Goal: Transaction & Acquisition: Purchase product/service

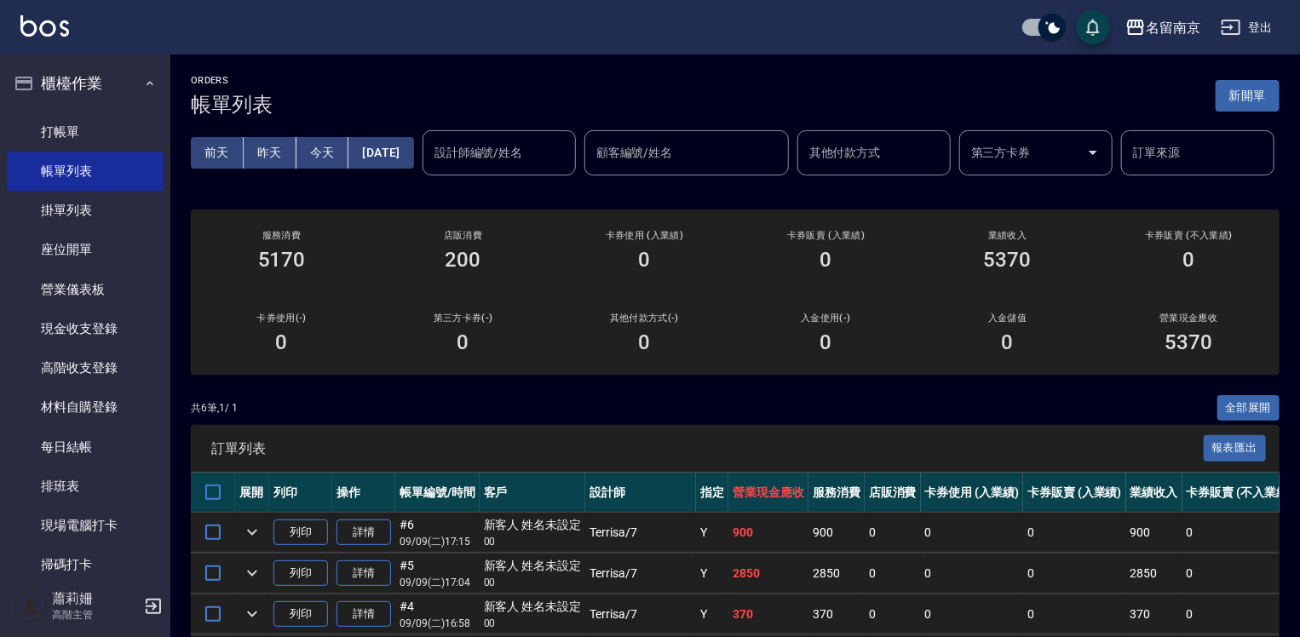
click at [1093, 189] on div "[DATE] [DATE] [DATE] [DATE] 設計師編號/姓名 設計師編號/姓名 顧客編號/姓名 顧客編號/姓名 其他付款方式 其他付款方式 第三方…" at bounding box center [735, 153] width 1089 height 72
click at [79, 130] on link "打帳單" at bounding box center [85, 131] width 157 height 39
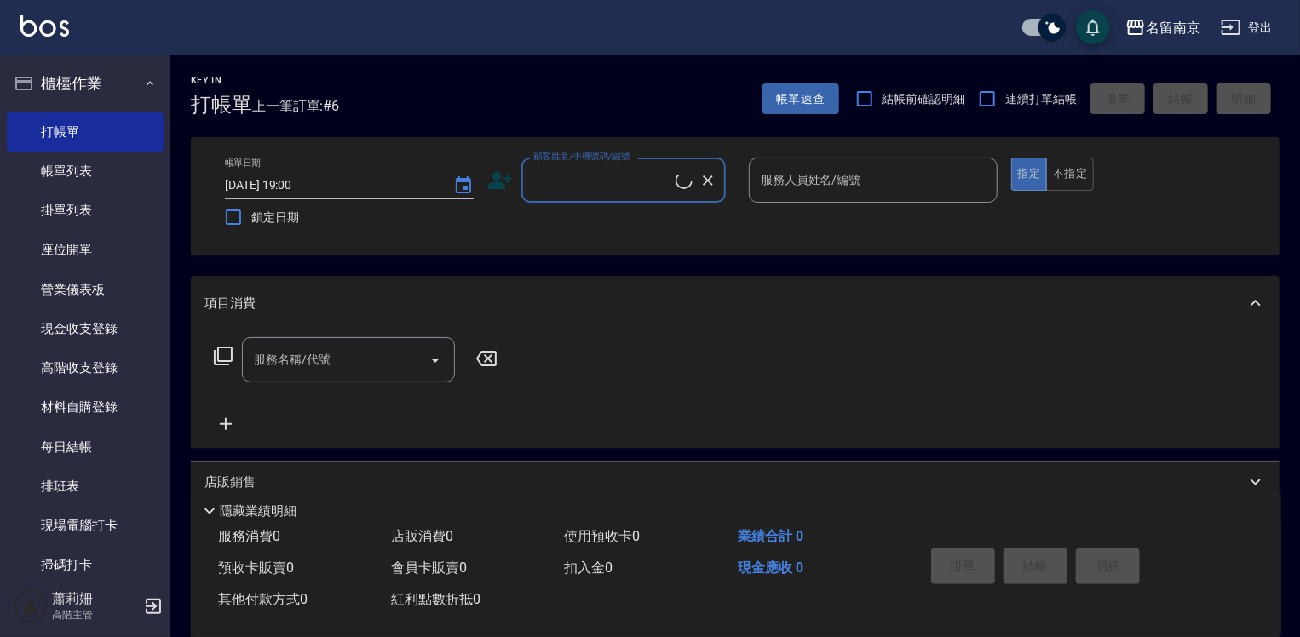
click at [595, 182] on input "顧客姓名/手機號碼/編號" at bounding box center [602, 180] width 147 height 30
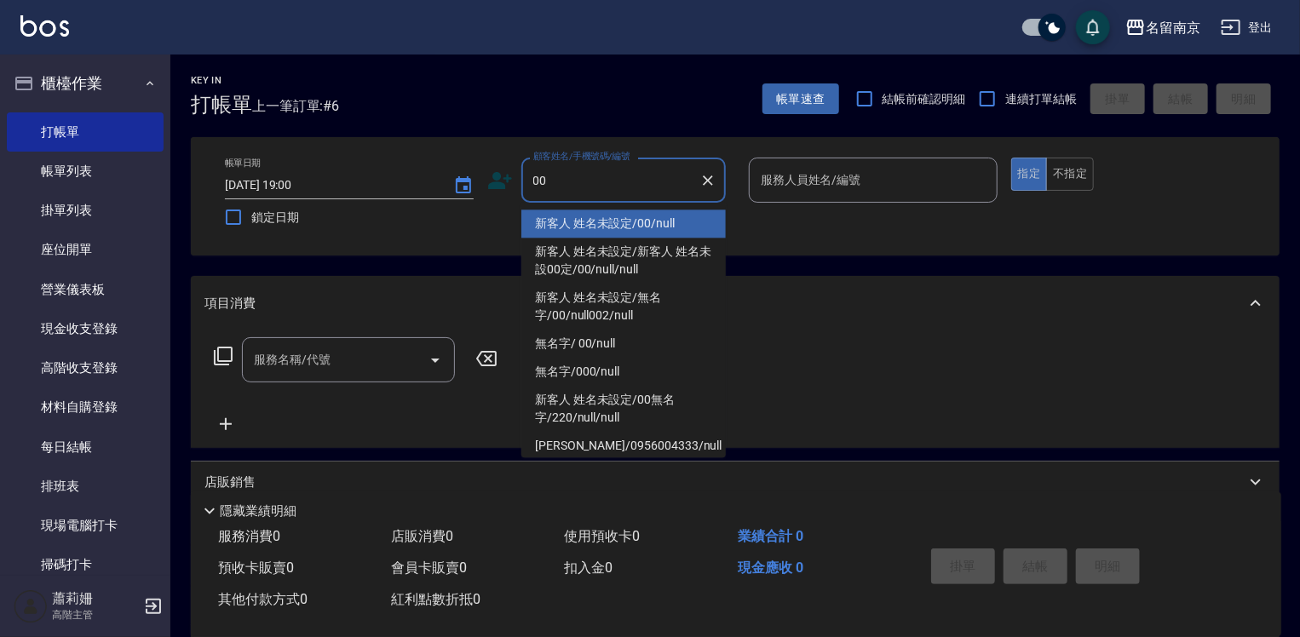
type input "新客人 姓名未設定/00/null"
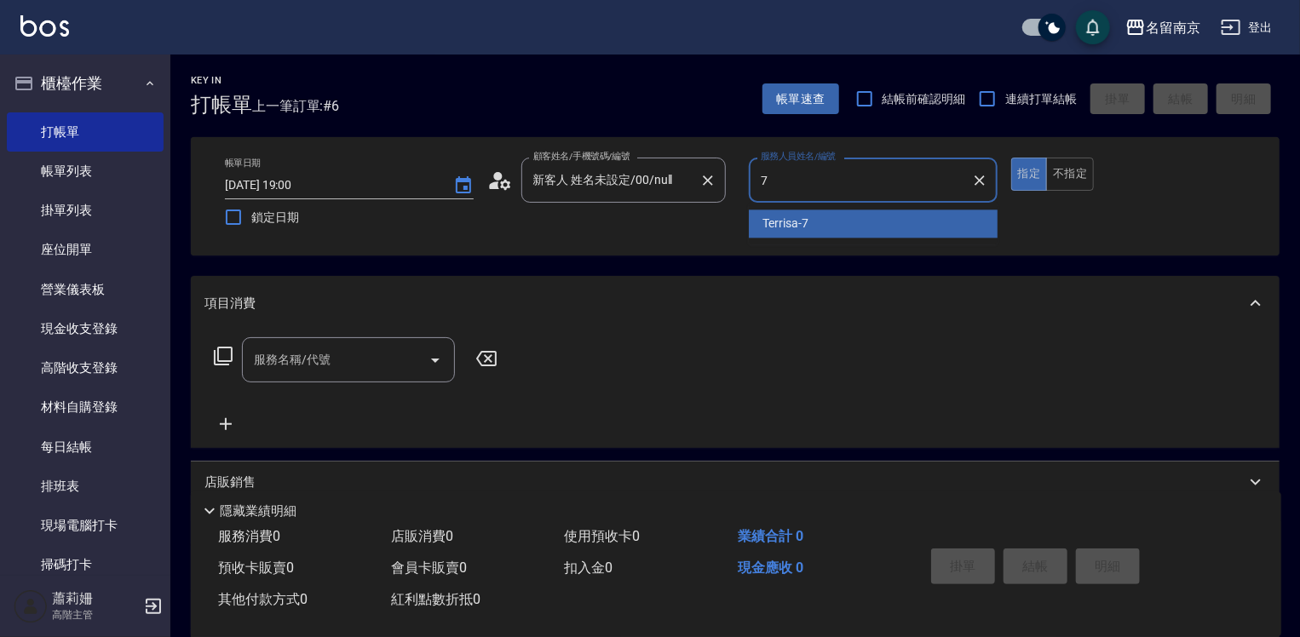
type input "Terrisa-7"
type button "true"
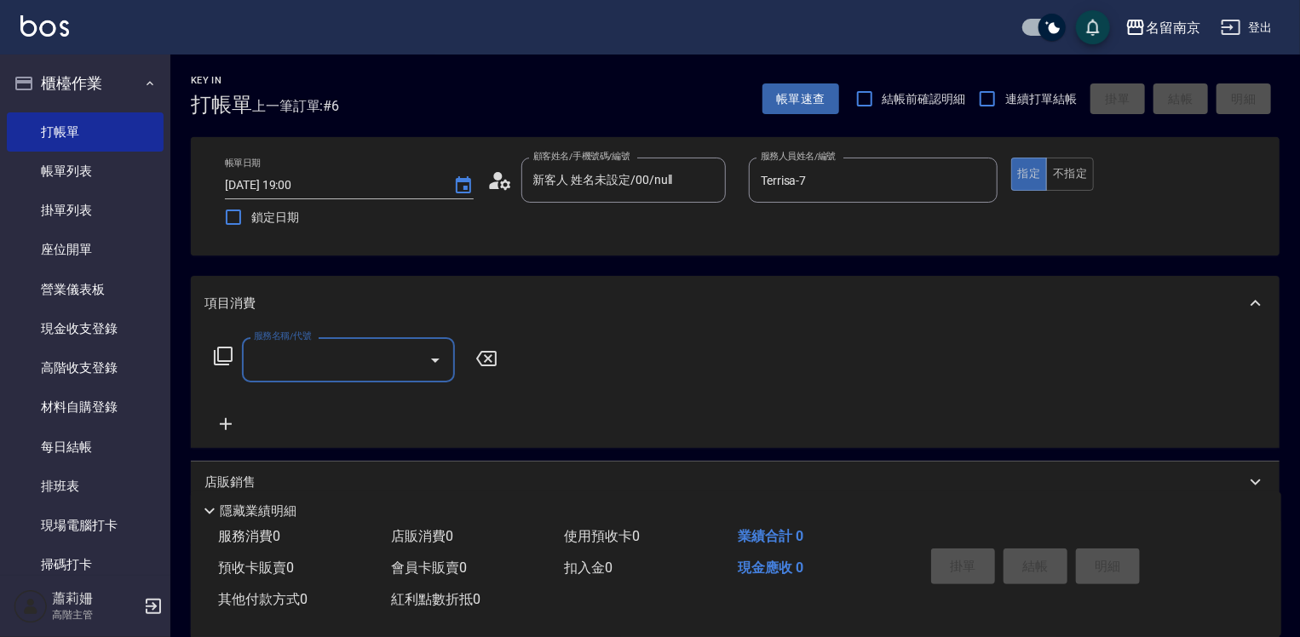
click at [316, 365] on input "服務名稱/代號" at bounding box center [336, 360] width 172 height 30
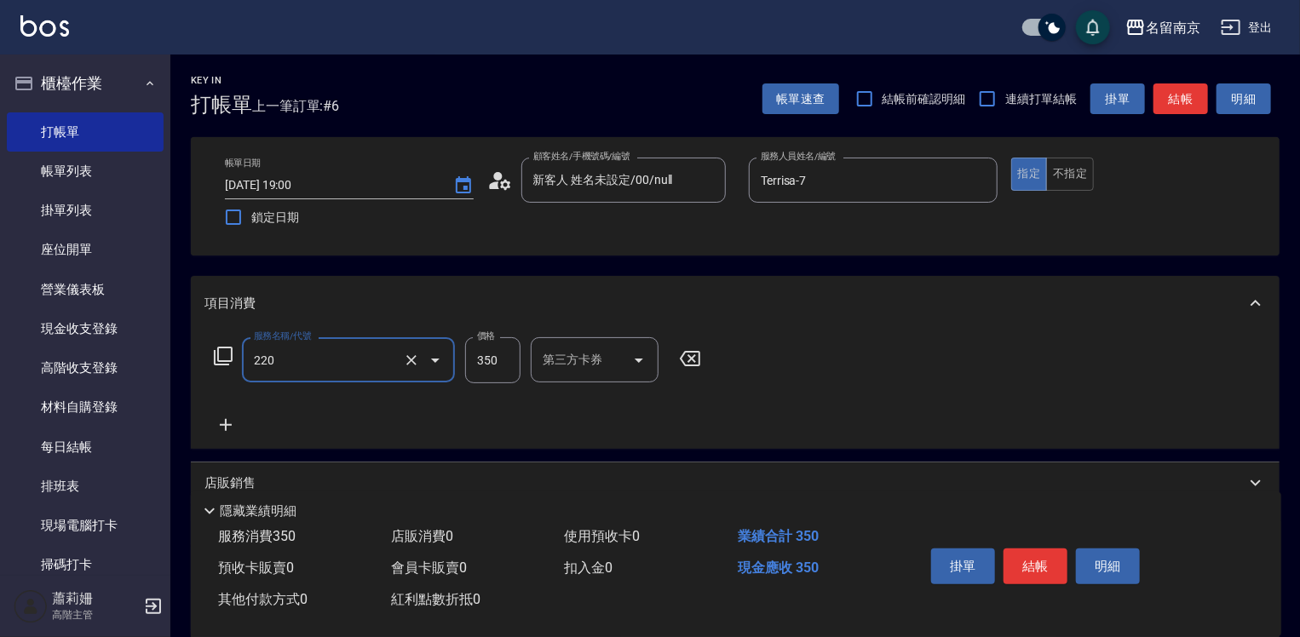
type input "洗髮(220)"
type input "Terrisa-7"
click at [218, 423] on icon at bounding box center [226, 425] width 43 height 20
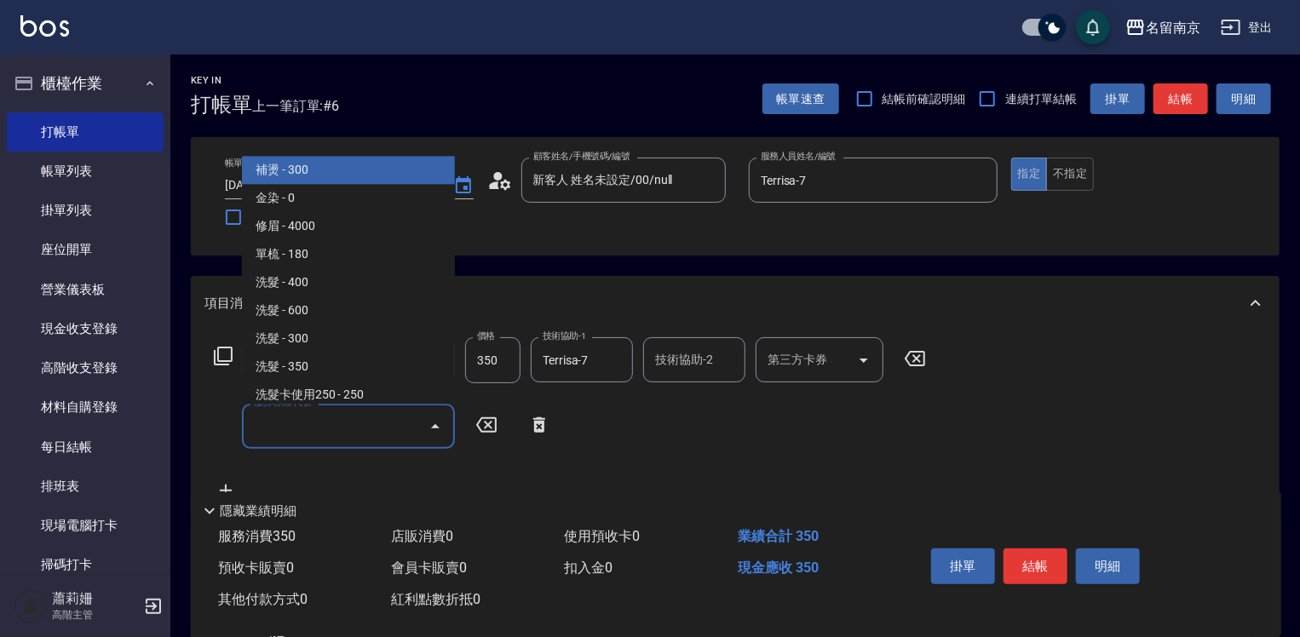
click at [290, 426] on input "服務名稱/代號" at bounding box center [336, 427] width 172 height 30
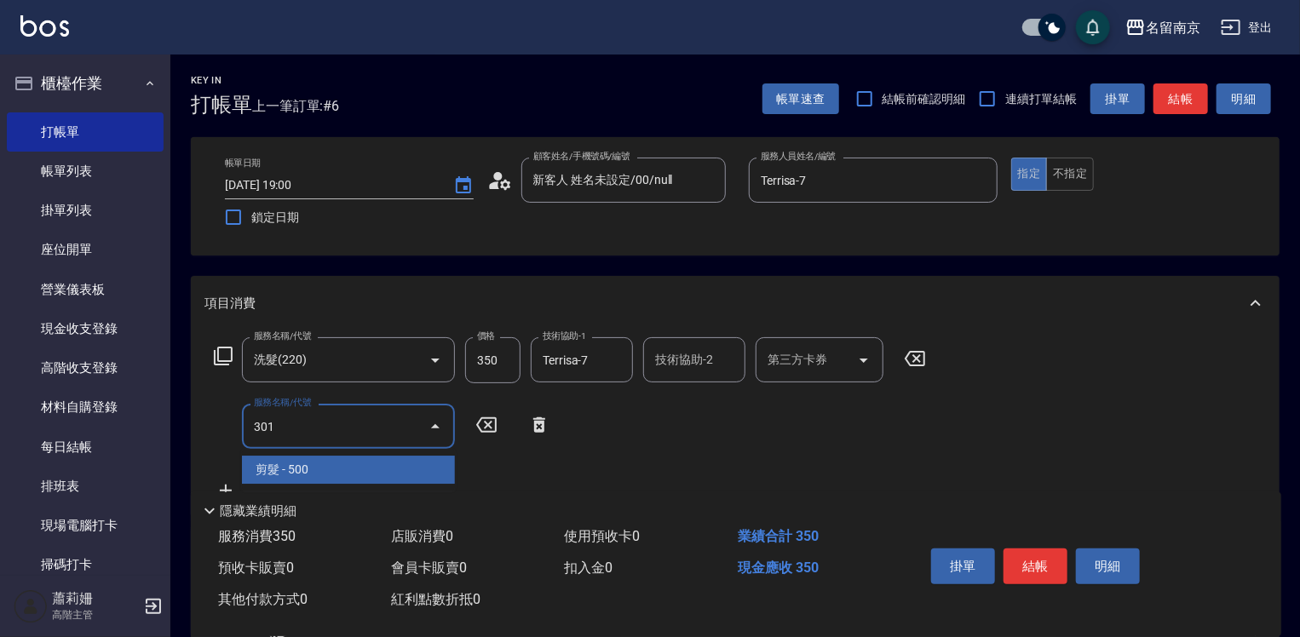
type input "剪髮(301)"
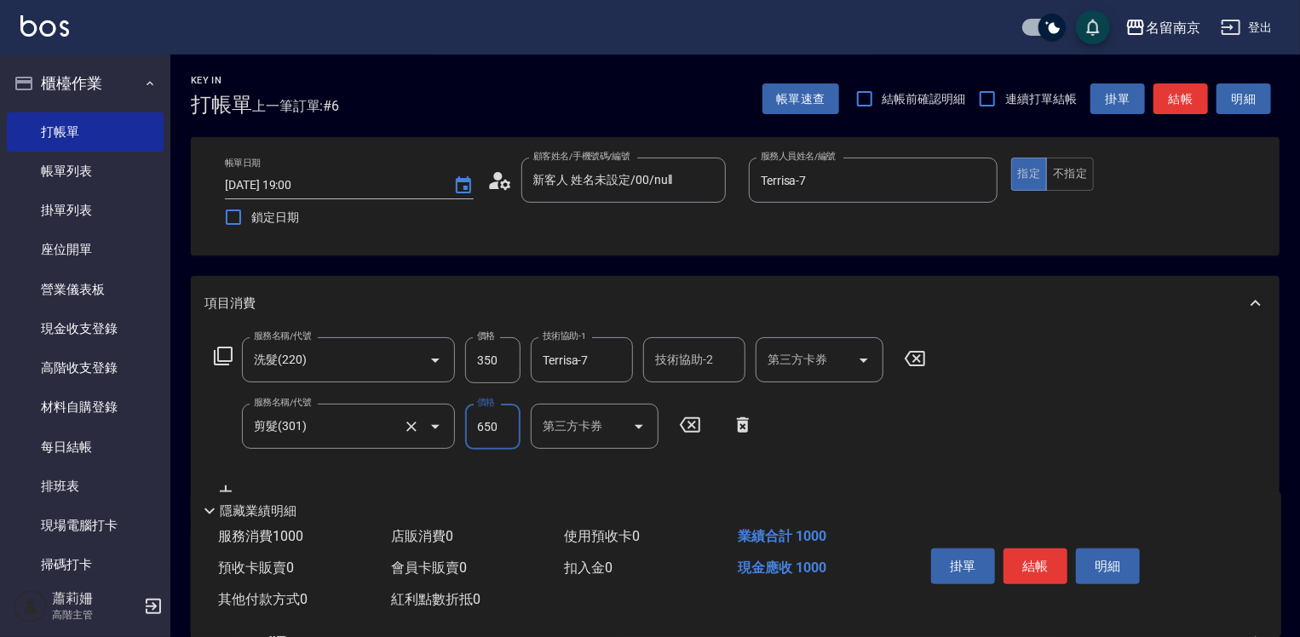
type input "650"
click at [1052, 569] on button "結帳" at bounding box center [1036, 567] width 64 height 36
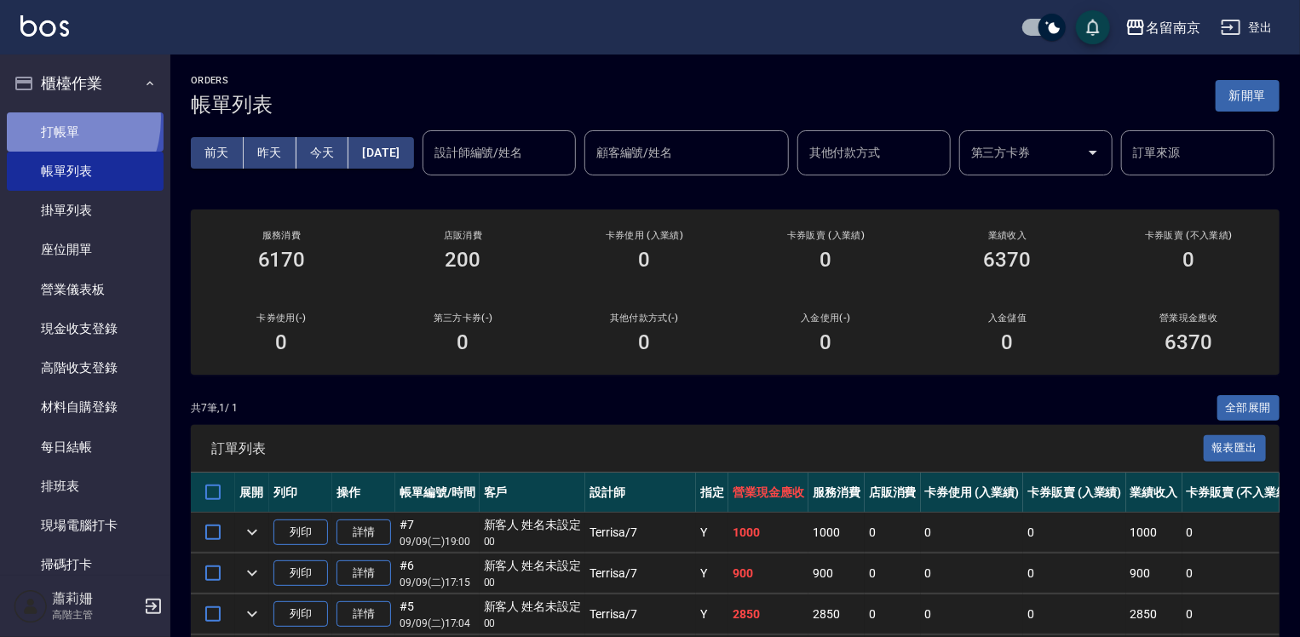
click at [46, 118] on link "打帳單" at bounding box center [85, 131] width 157 height 39
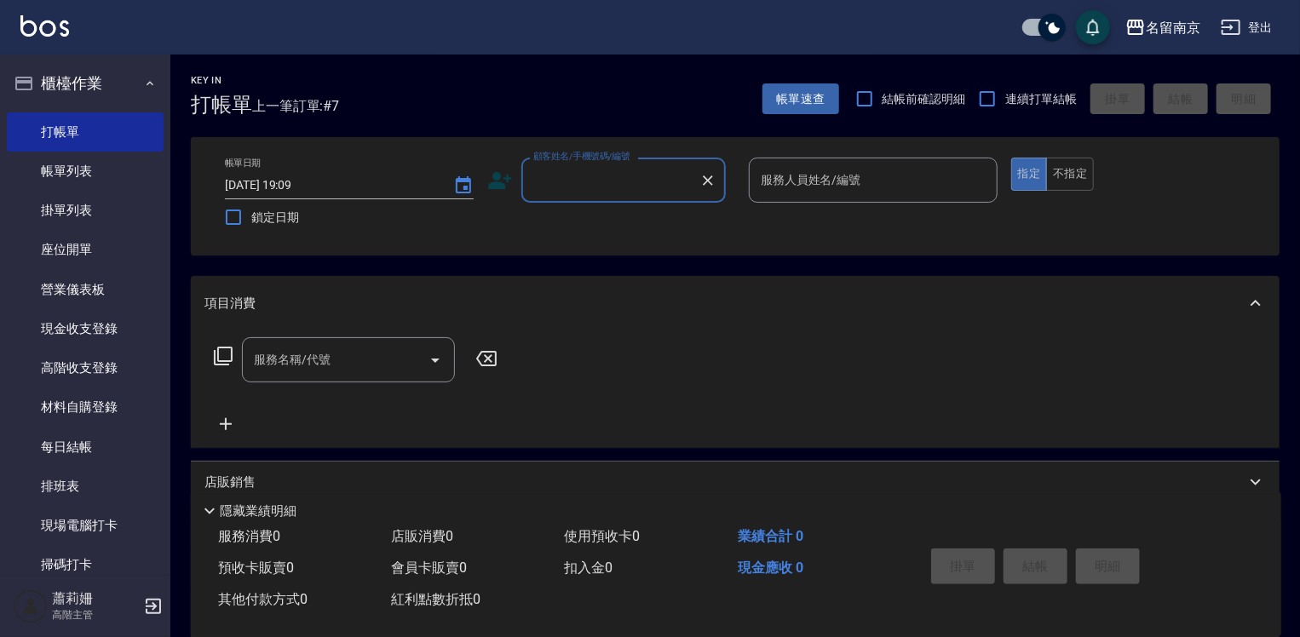
click at [593, 195] on div "顧客姓名/手機號碼/編號" at bounding box center [624, 180] width 205 height 45
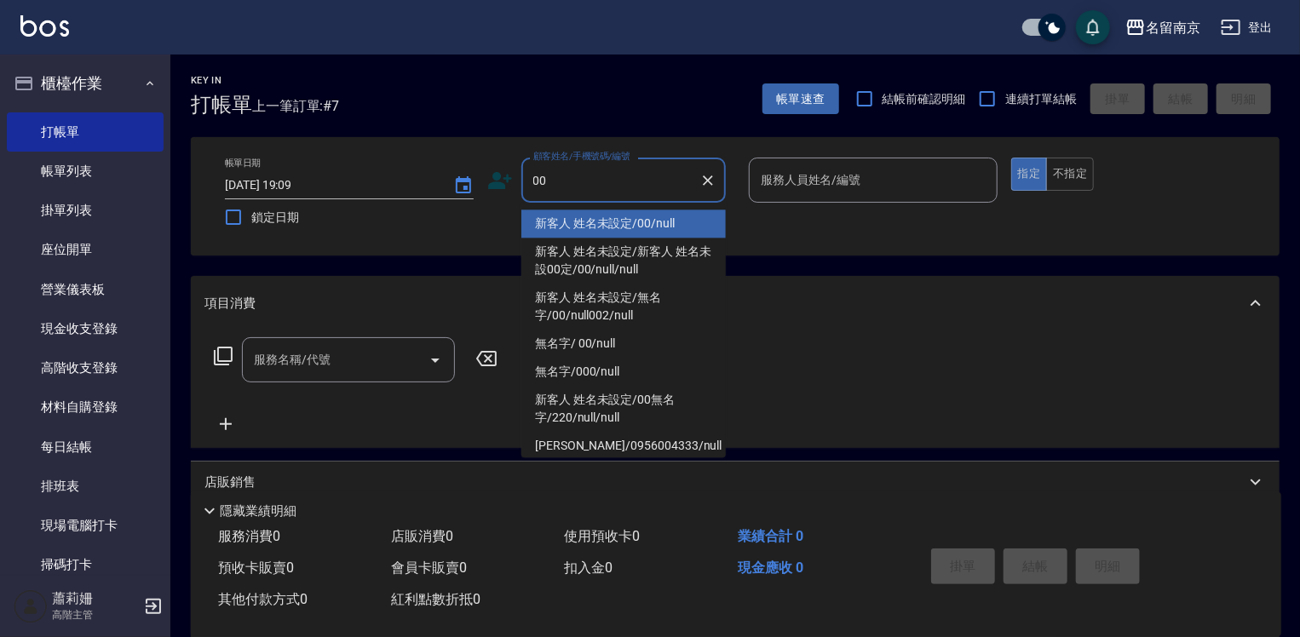
type input "新客人 姓名未設定/00/null"
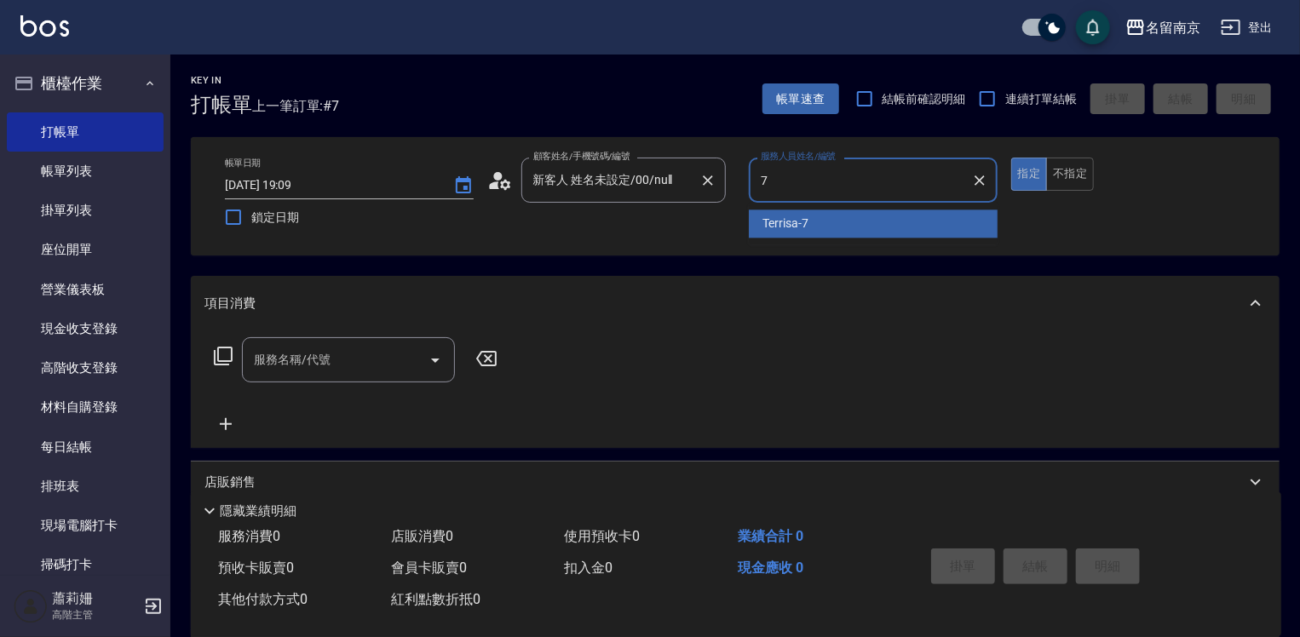
type input "Terrisa-7"
type button "true"
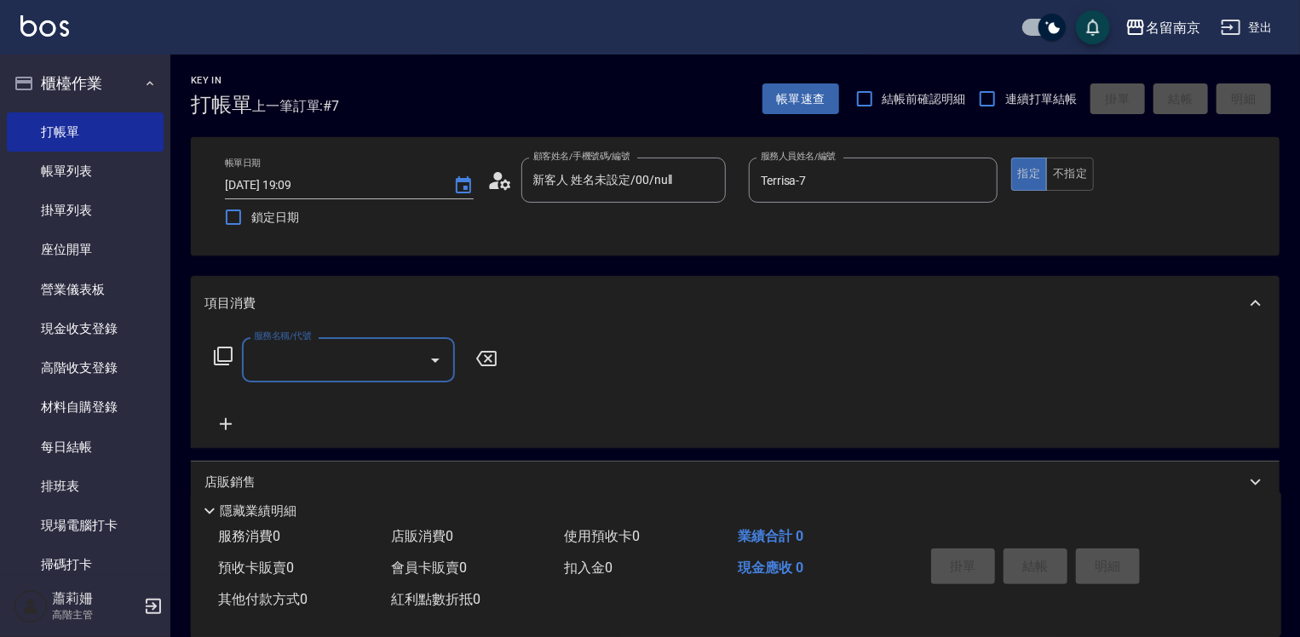
click at [314, 366] on input "服務名稱/代號" at bounding box center [336, 360] width 172 height 30
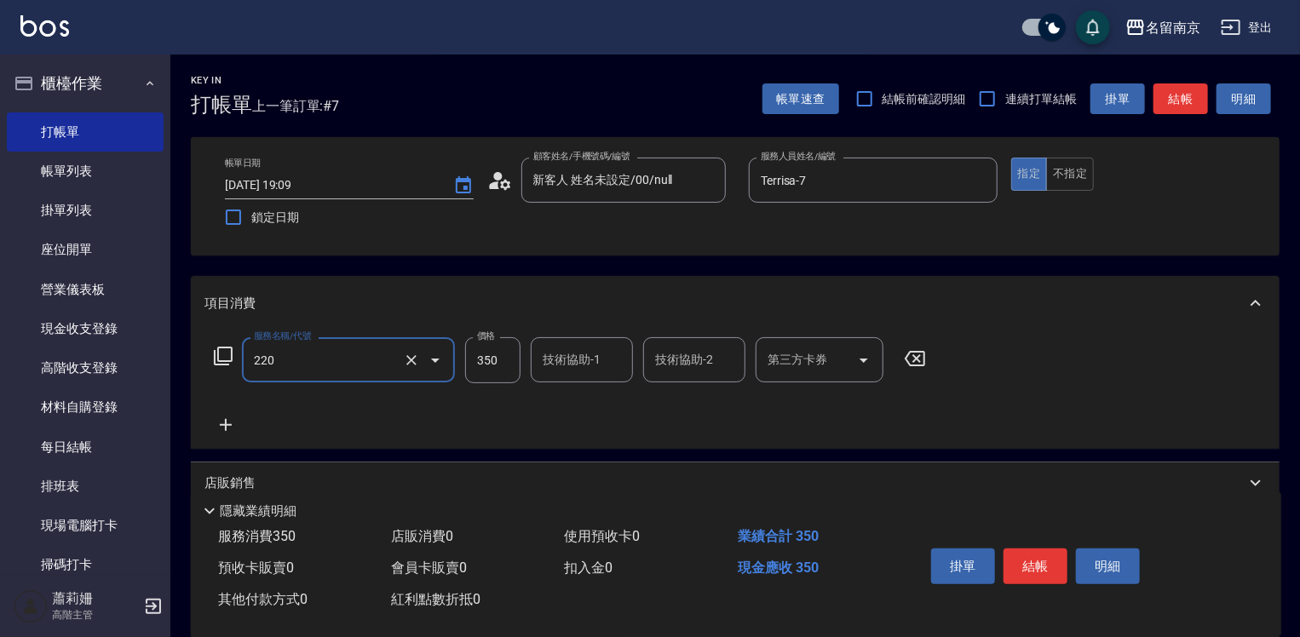
type input "洗髮(220)"
type input "370"
type input "Terrisa-7"
click at [1035, 556] on button "結帳" at bounding box center [1036, 567] width 64 height 36
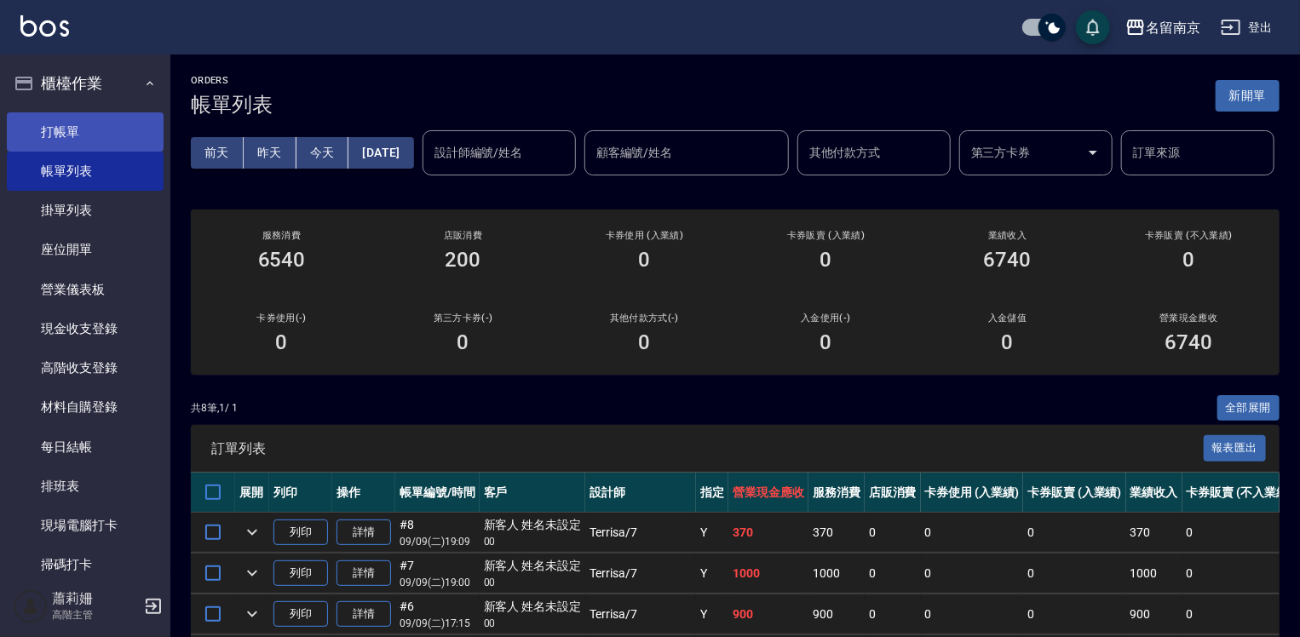
click at [111, 134] on link "打帳單" at bounding box center [85, 131] width 157 height 39
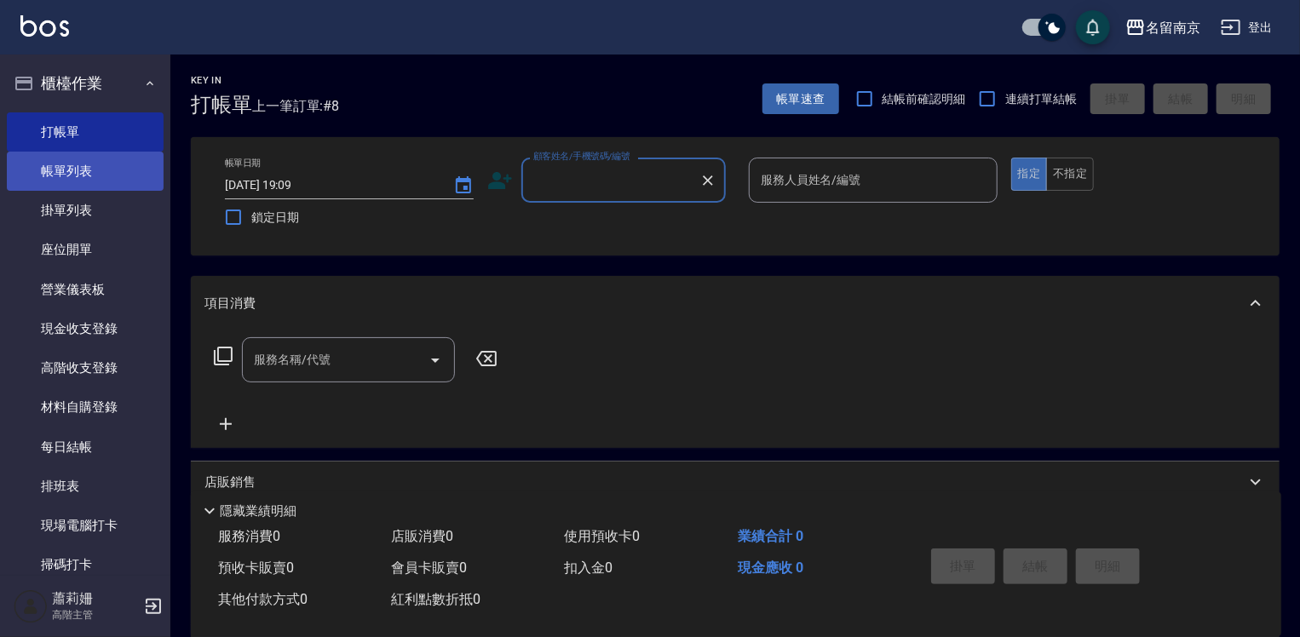
click at [109, 179] on link "帳單列表" at bounding box center [85, 171] width 157 height 39
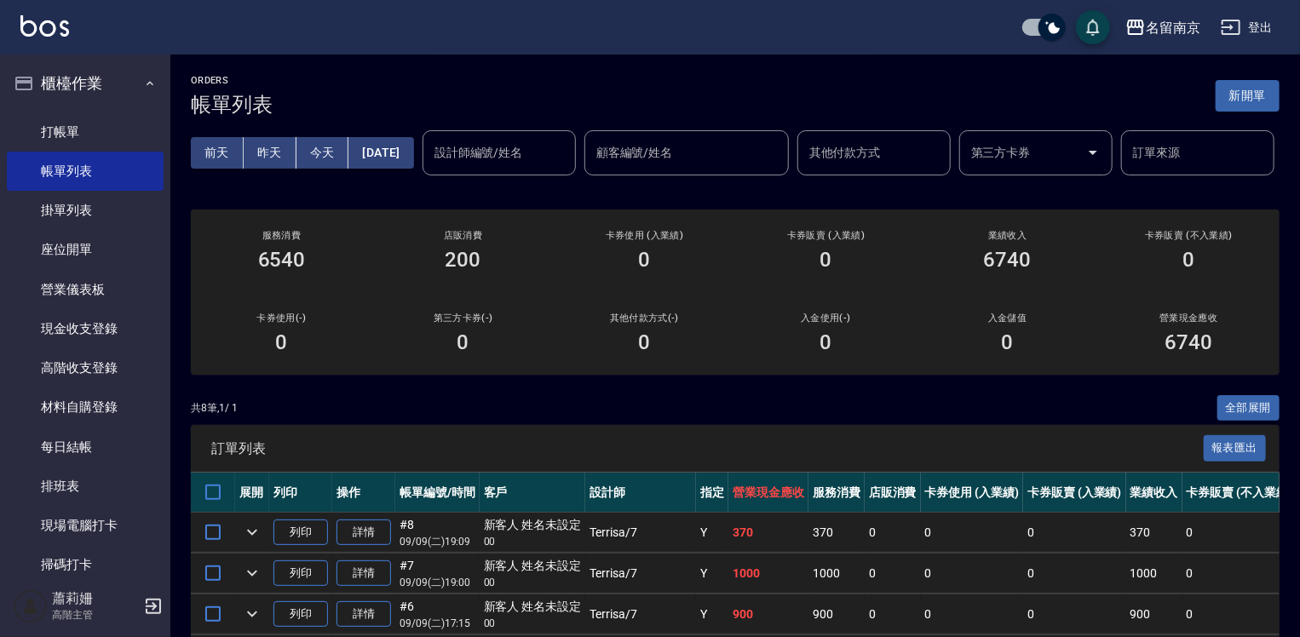
scroll to position [256, 0]
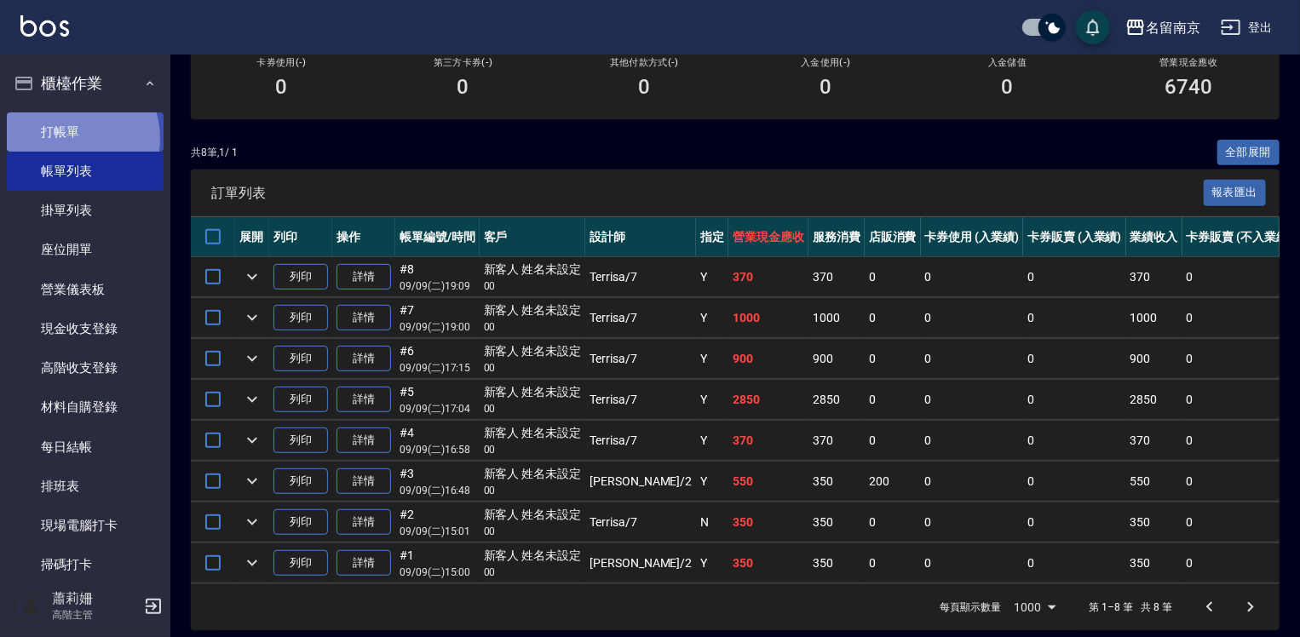
click at [66, 138] on link "打帳單" at bounding box center [85, 131] width 157 height 39
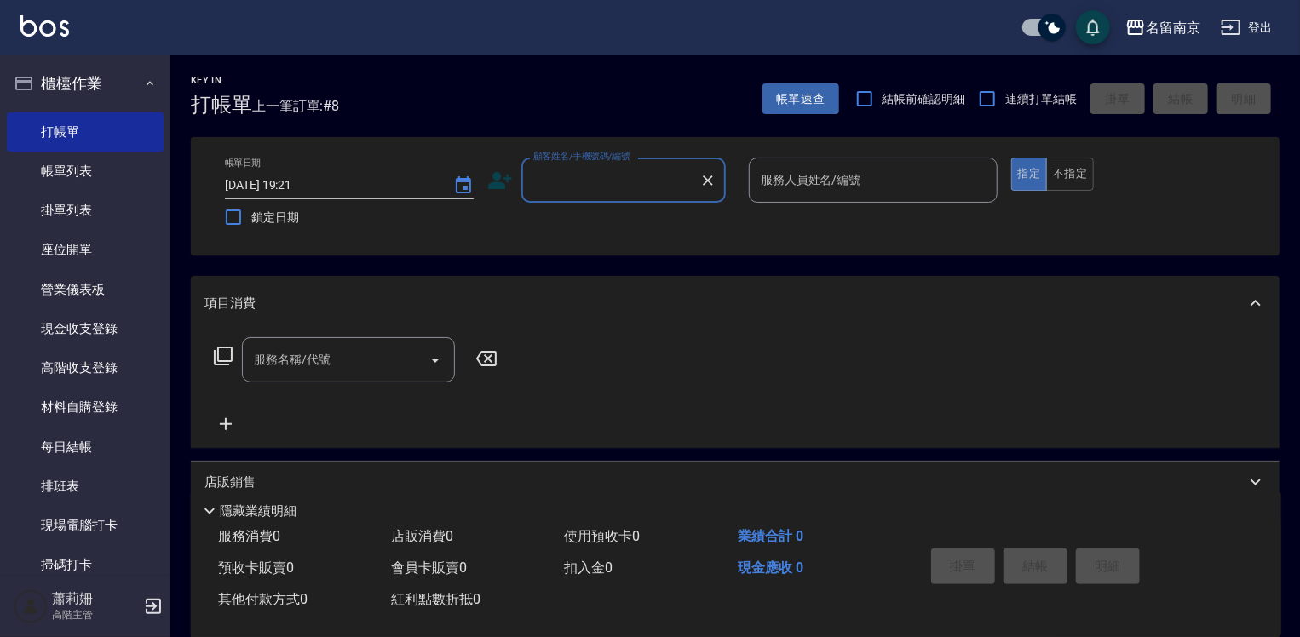
click at [600, 183] on input "顧客姓名/手機號碼/編號" at bounding box center [611, 180] width 164 height 30
click at [610, 165] on input "顧客姓名/手機號碼/編號" at bounding box center [611, 180] width 164 height 30
click at [603, 182] on input "顧客姓名/手機號碼/編號" at bounding box center [611, 180] width 164 height 30
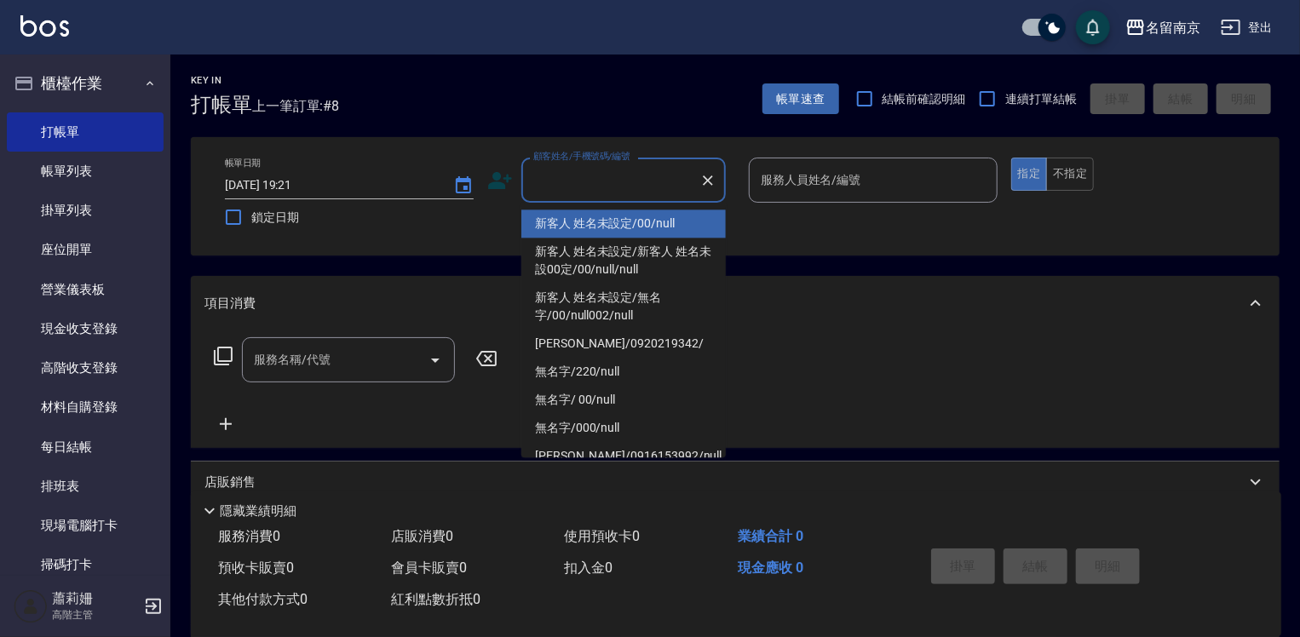
click at [603, 229] on li "新客人 姓名未設定/00/null" at bounding box center [624, 224] width 205 height 28
type input "新客人 姓名未設定/00/null"
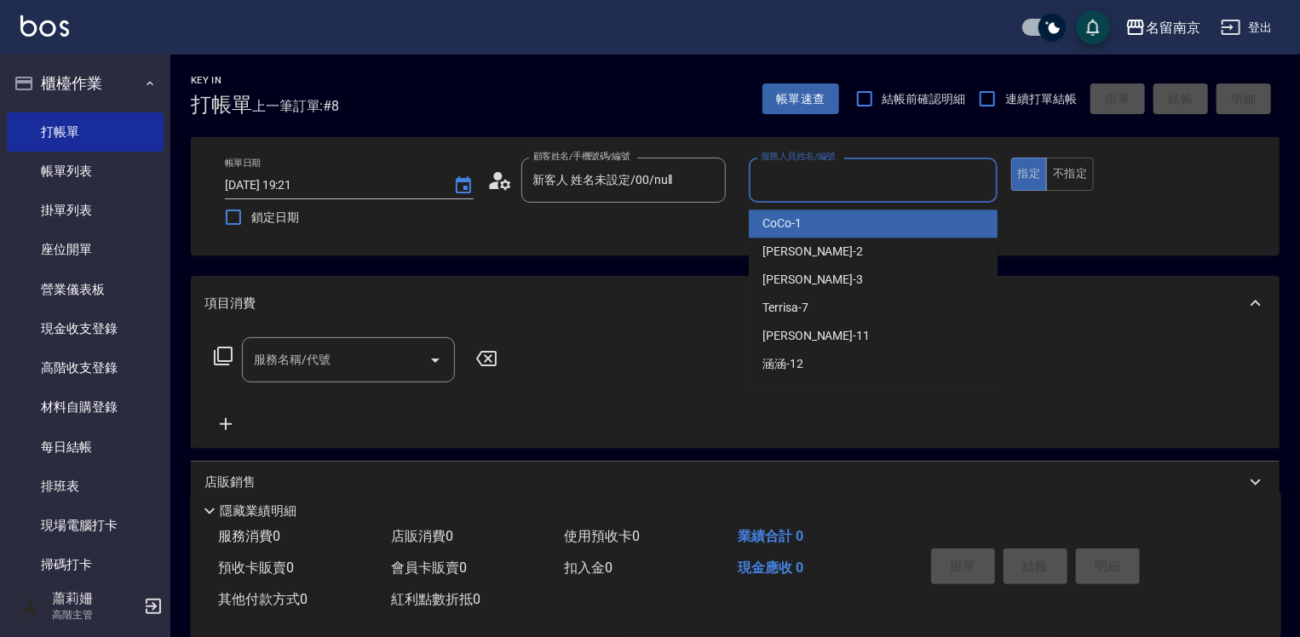
click at [781, 184] on input "服務人員姓名/編號" at bounding box center [874, 180] width 234 height 30
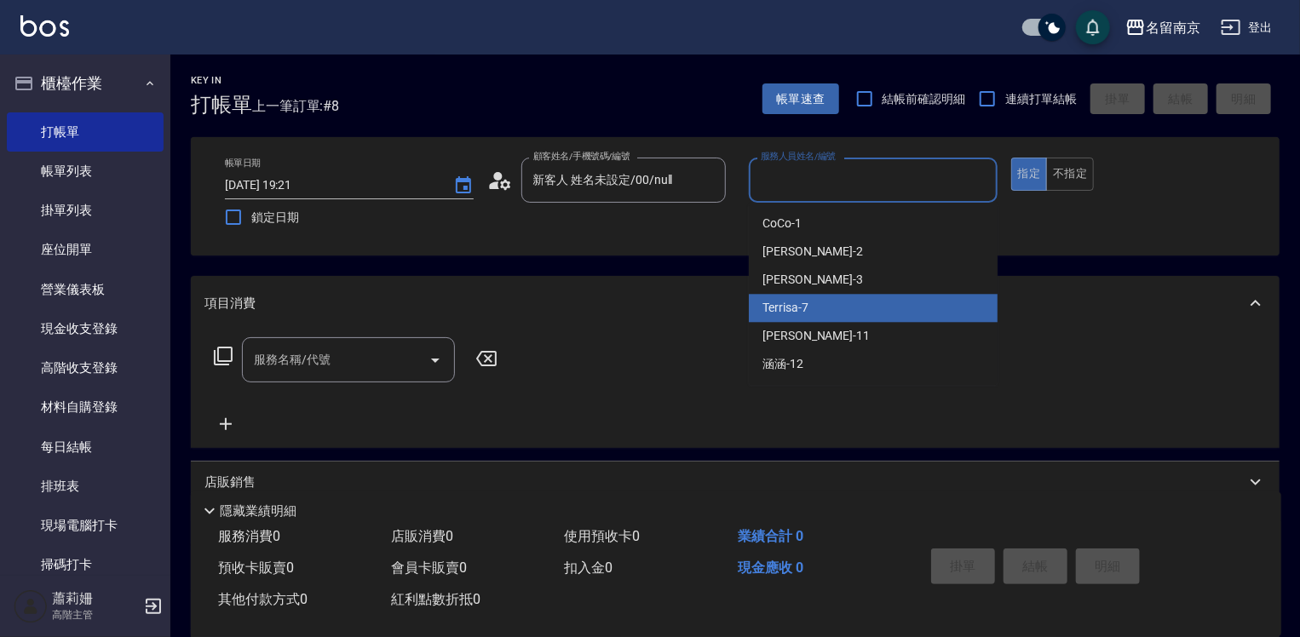
click at [769, 307] on span "Terrisa -7" at bounding box center [786, 308] width 46 height 18
type input "Terrisa-7"
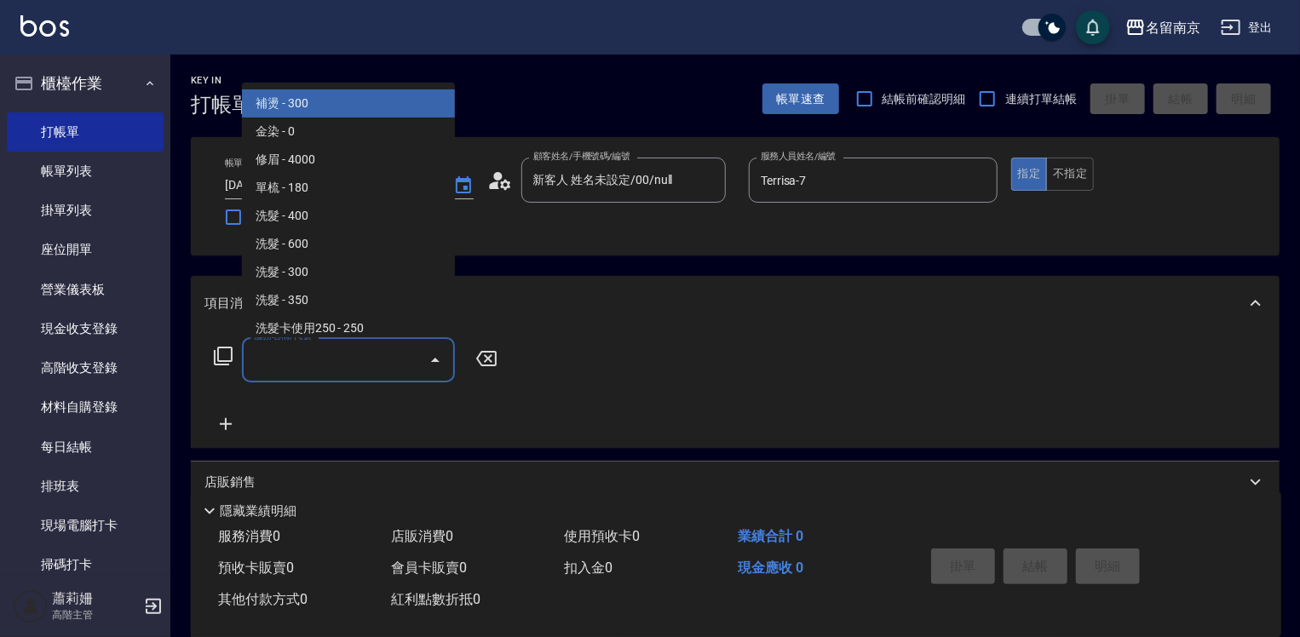
click at [283, 361] on input "服務名稱/代號" at bounding box center [336, 360] width 172 height 30
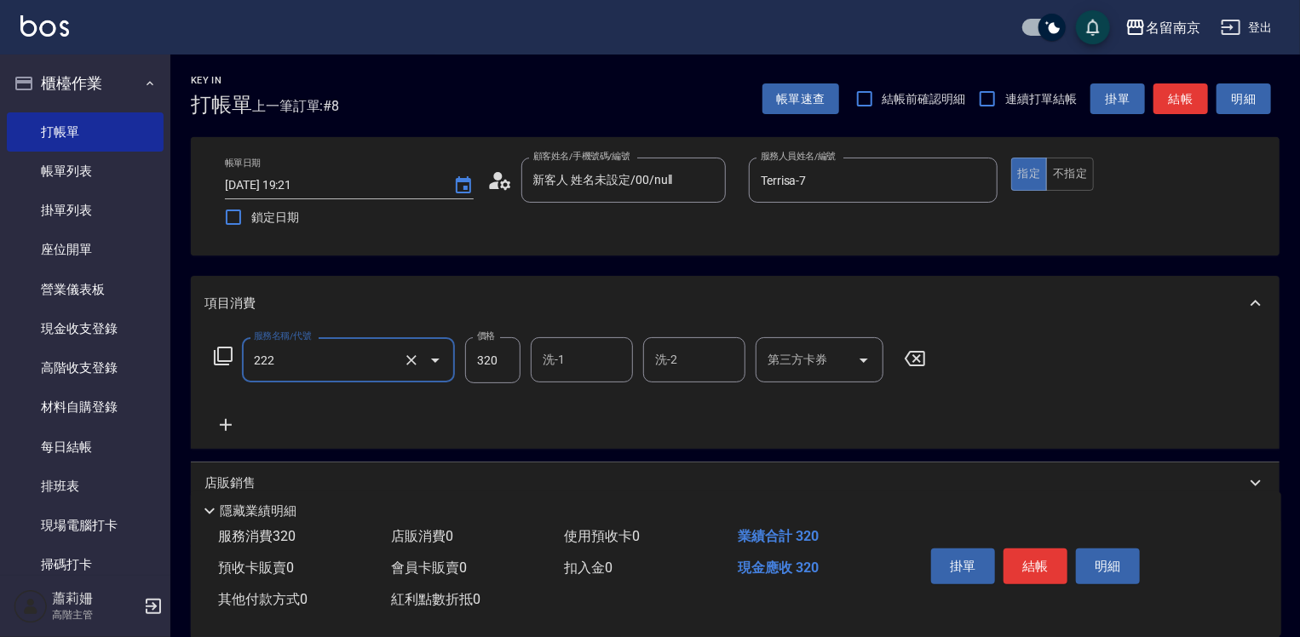
type input "洗髮卡使用320(222)"
type input "Terrisa-7"
click at [867, 361] on icon "Open" at bounding box center [864, 360] width 20 height 20
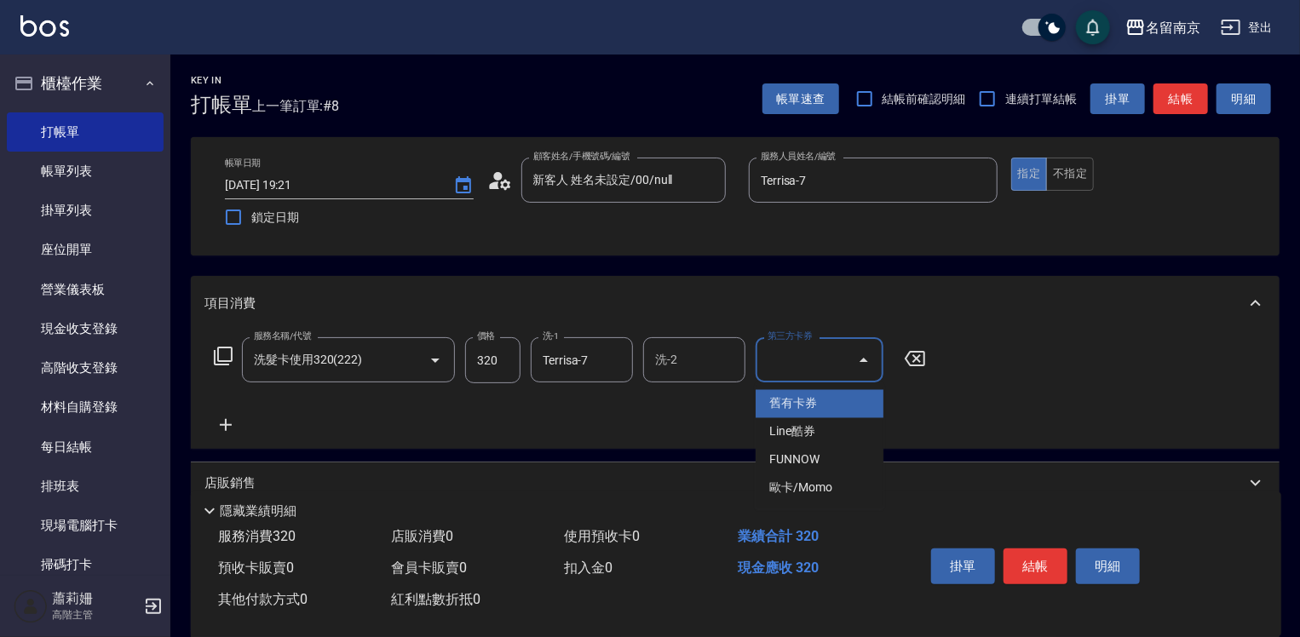
click at [793, 409] on span "舊有卡券" at bounding box center [820, 404] width 128 height 28
type input "舊有卡券"
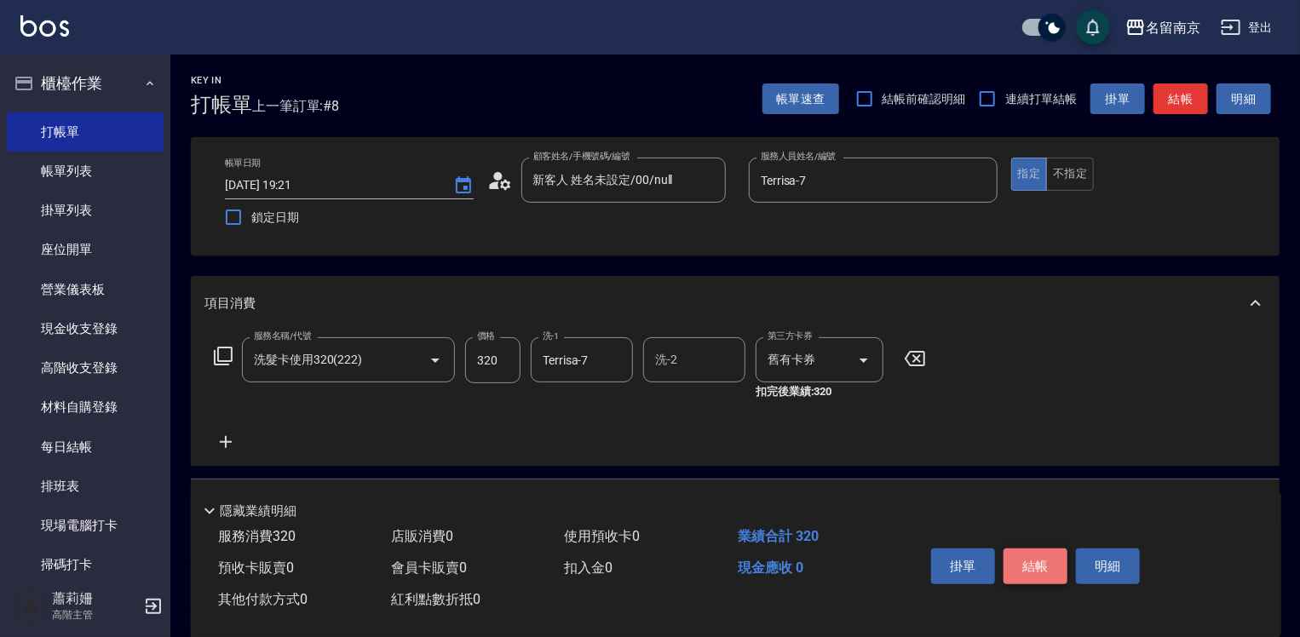
click at [1037, 562] on button "結帳" at bounding box center [1036, 567] width 64 height 36
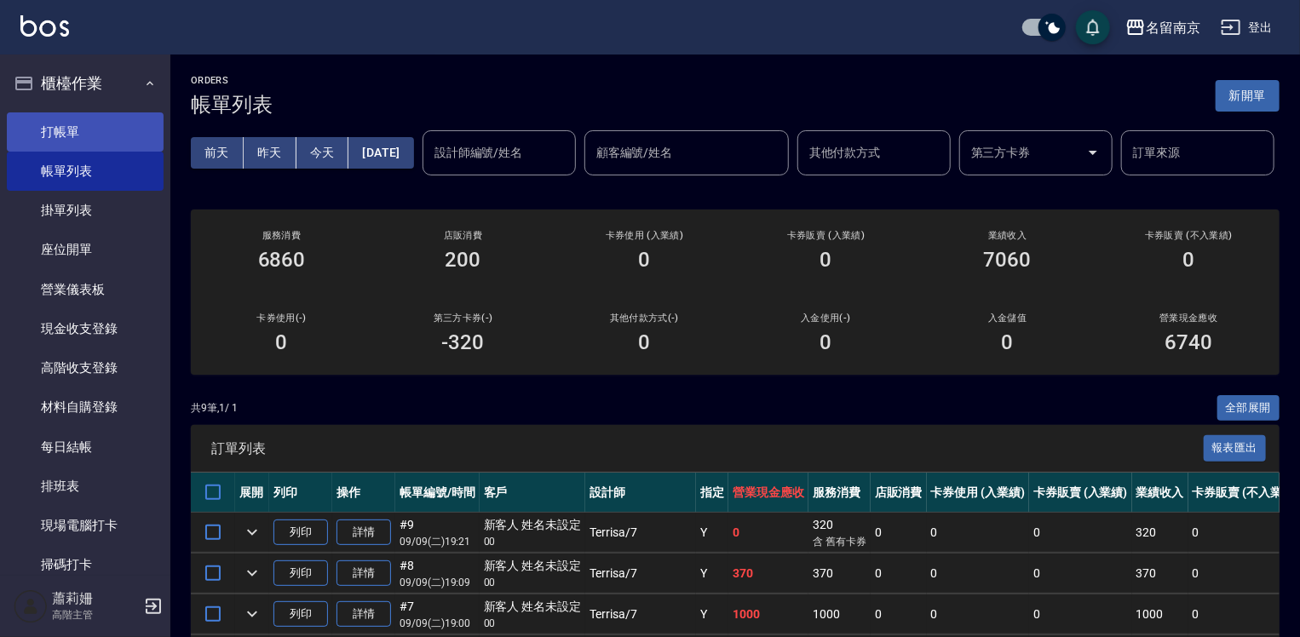
click at [46, 132] on link "打帳單" at bounding box center [85, 131] width 157 height 39
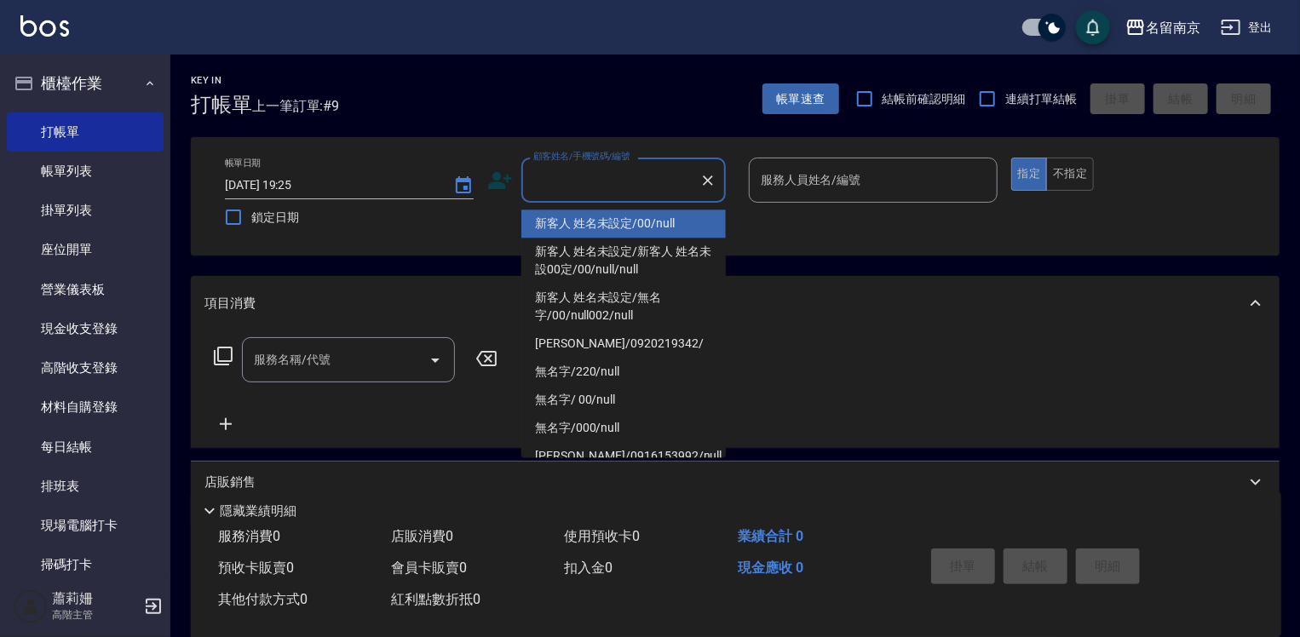
click at [558, 191] on input "顧客姓名/手機號碼/編號" at bounding box center [611, 180] width 164 height 30
type input "新客人 姓名未設定/00/null"
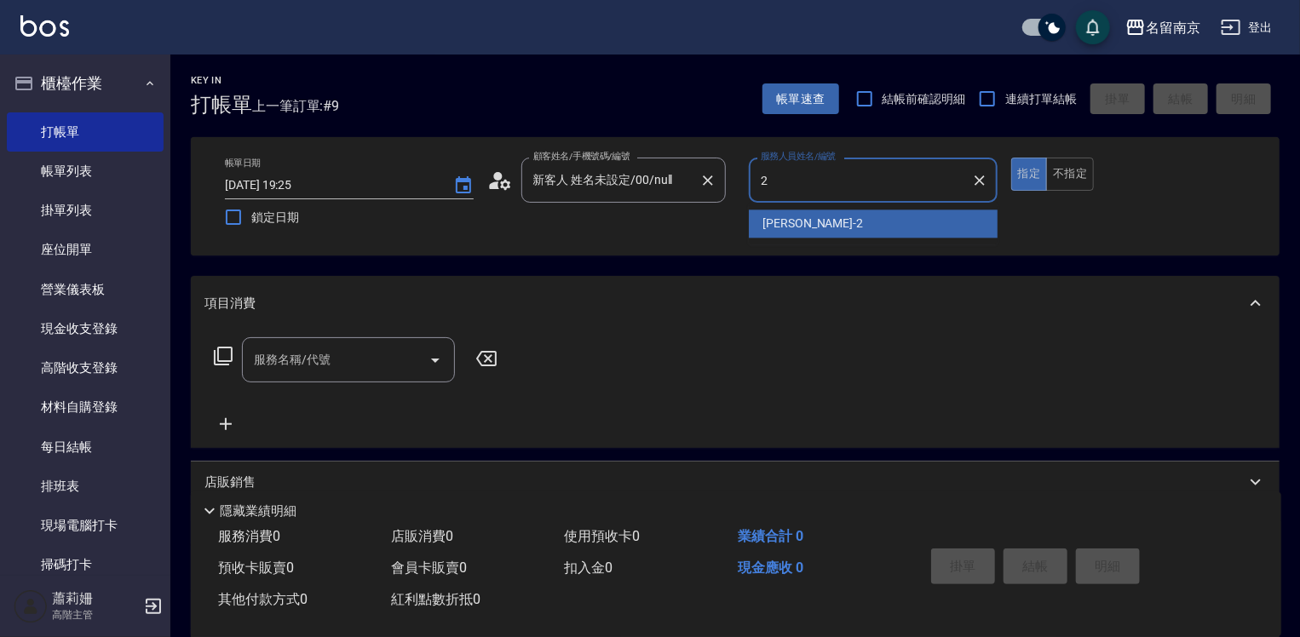
type input "[PERSON_NAME]-2"
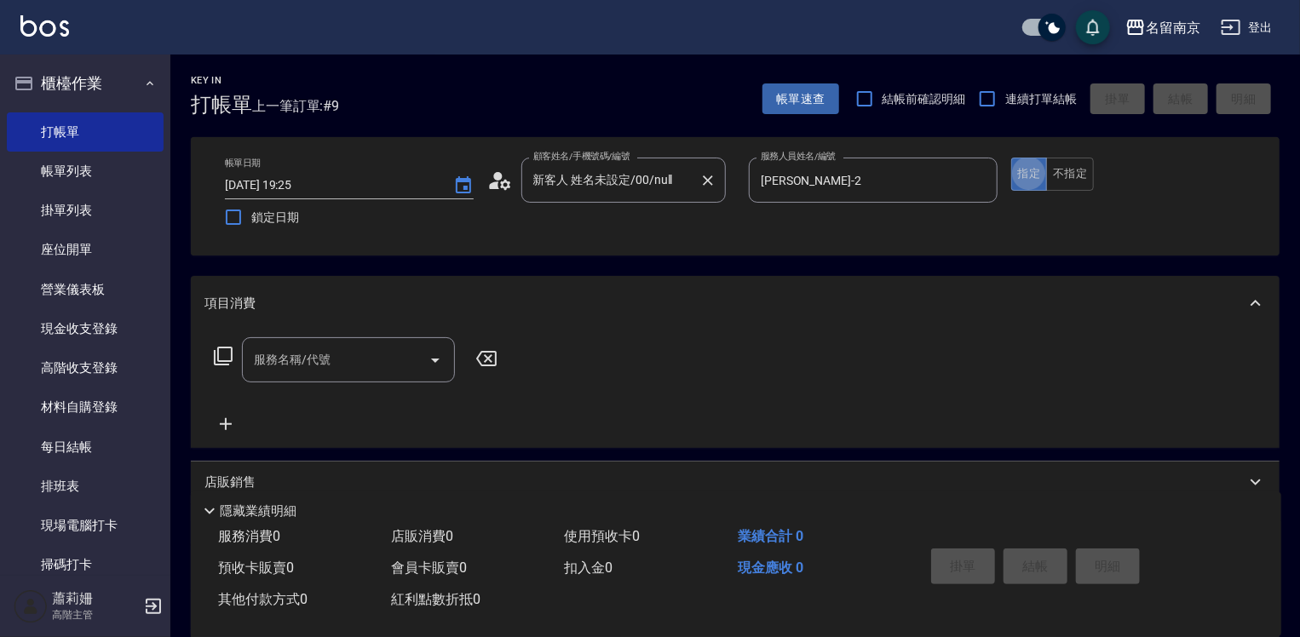
type button "true"
click at [317, 369] on input "服務名稱/代號" at bounding box center [336, 360] width 172 height 30
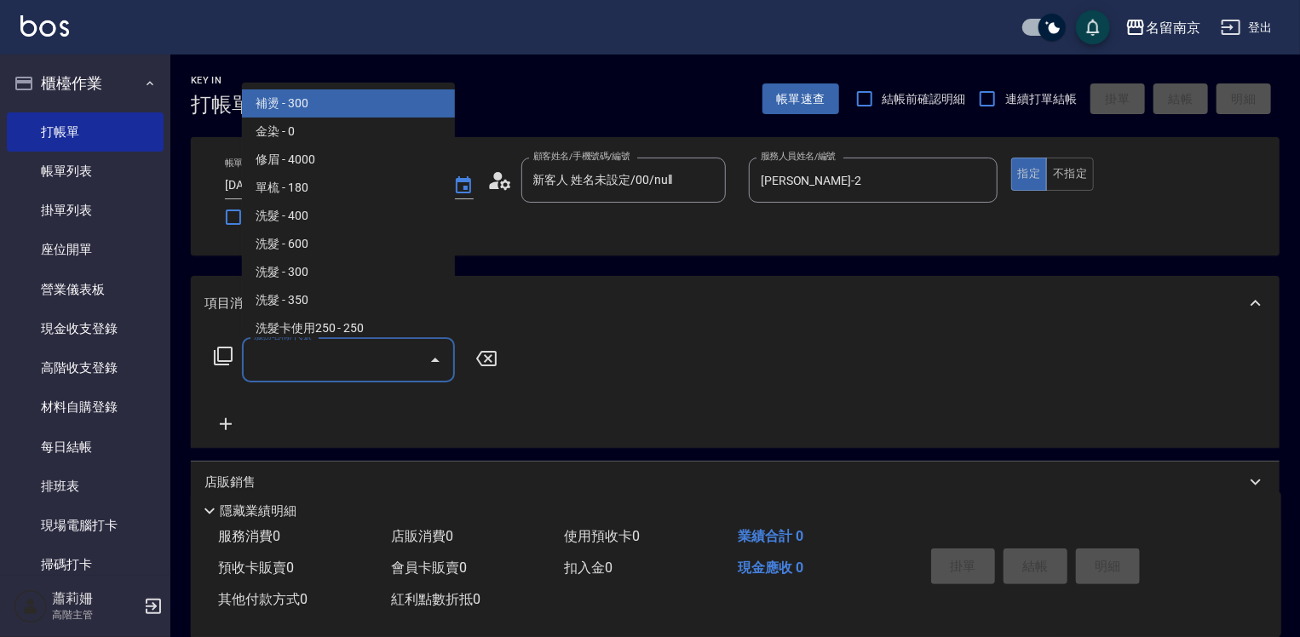
click at [228, 355] on icon at bounding box center [223, 356] width 20 height 20
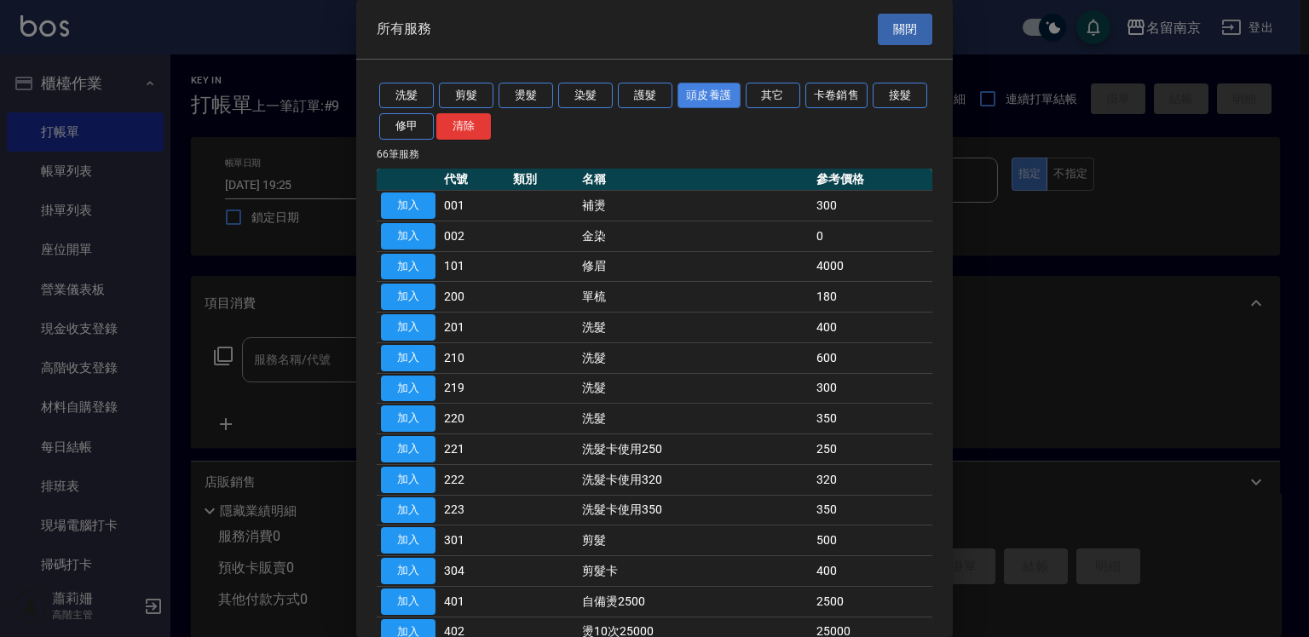
click at [701, 95] on button "頭皮養護" at bounding box center [708, 96] width 63 height 26
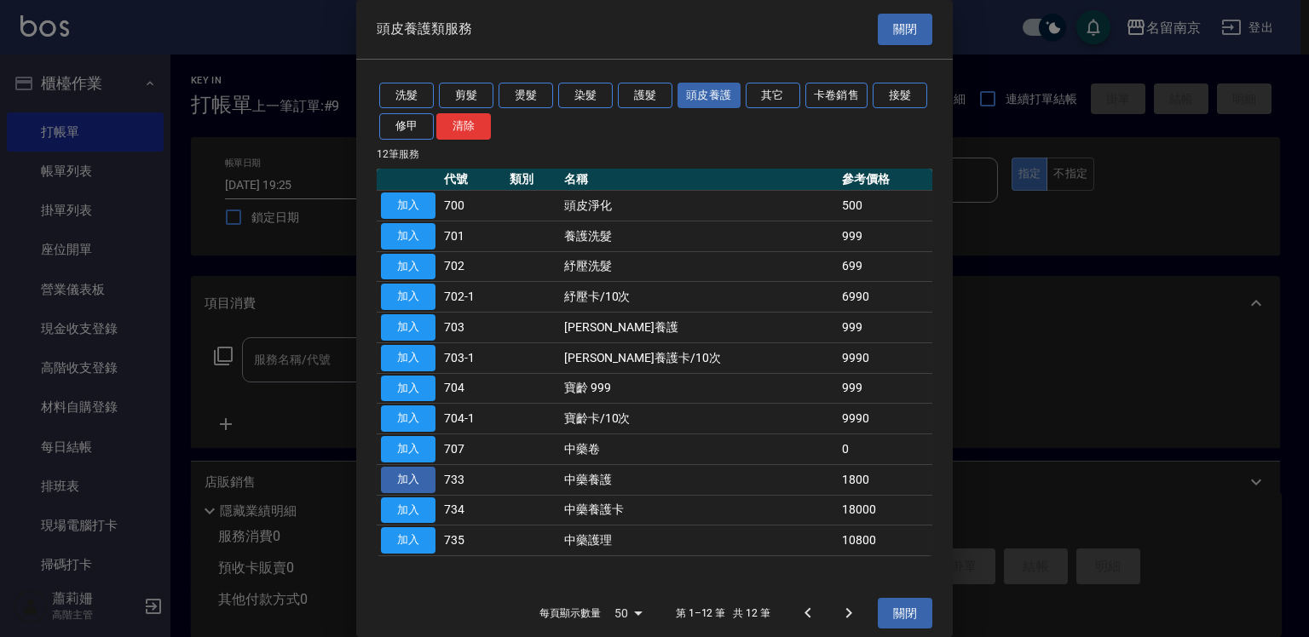
click at [417, 475] on button "加入" at bounding box center [408, 480] width 55 height 26
type input "中藥養護(733)"
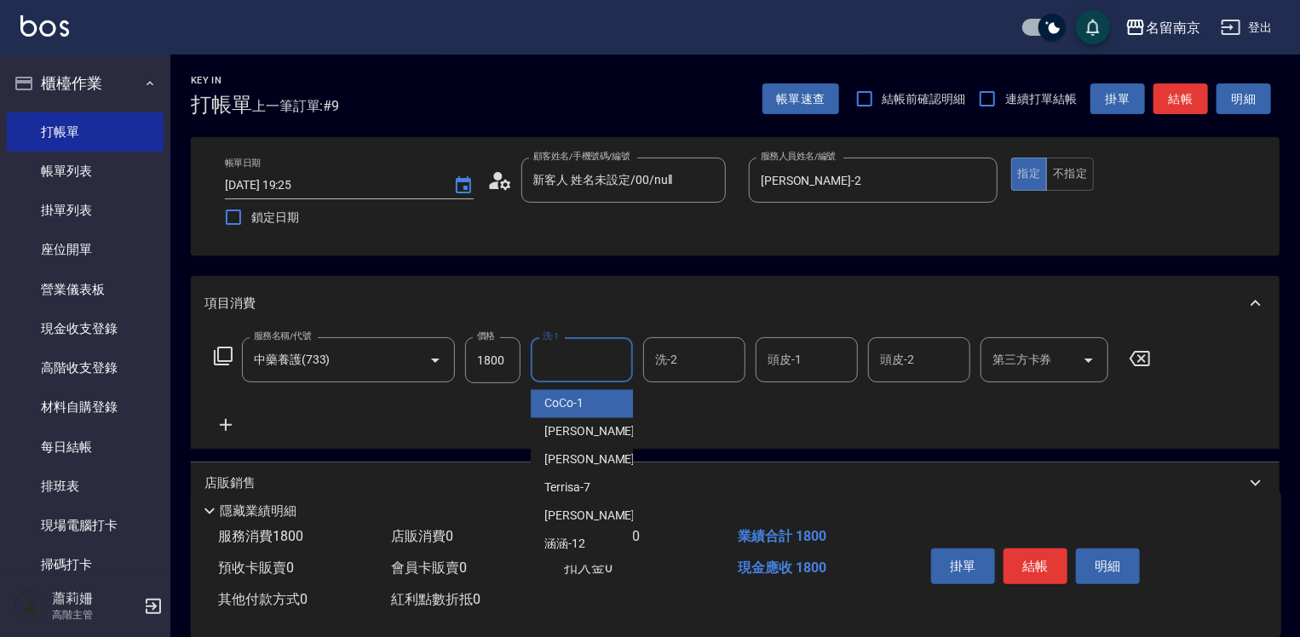
click at [564, 357] on input "洗-1" at bounding box center [582, 360] width 87 height 30
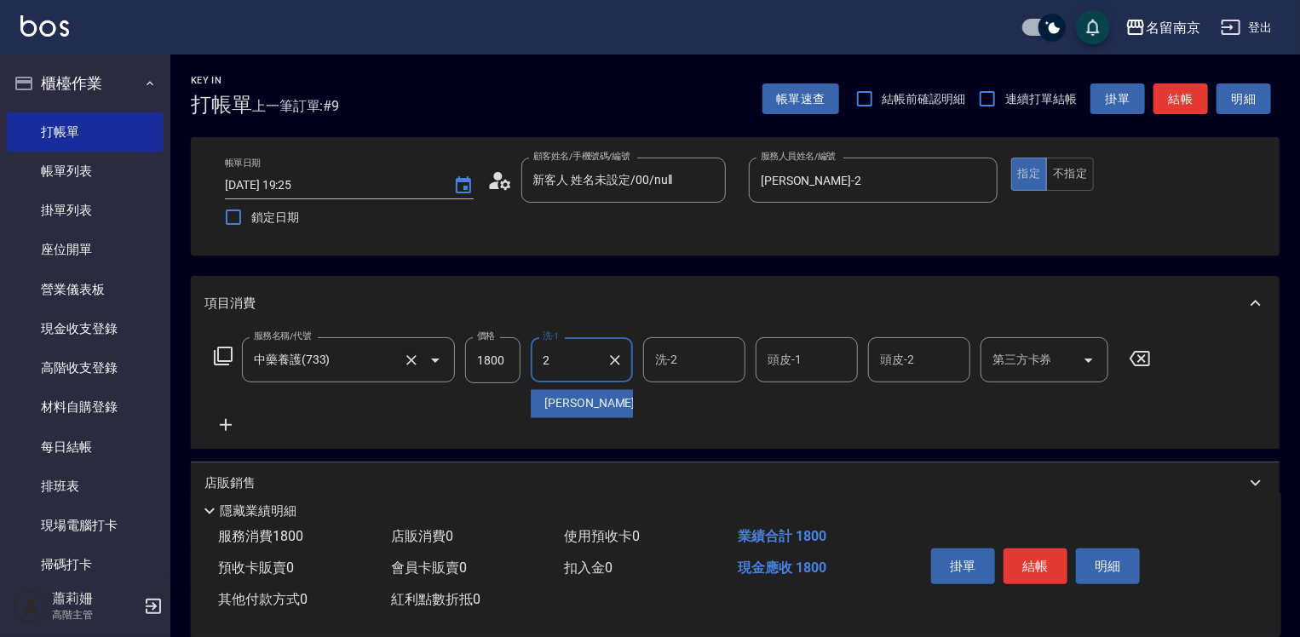
click at [410, 365] on icon "Clear" at bounding box center [411, 360] width 17 height 17
type input "2"
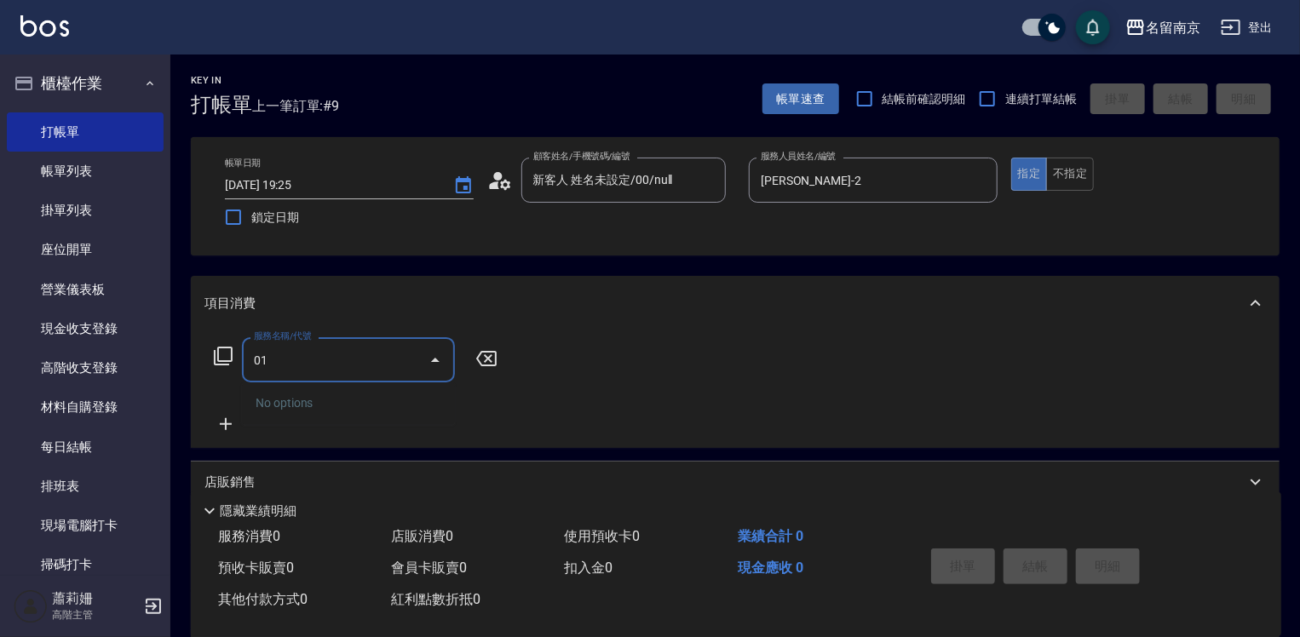
click at [250, 360] on input "01" at bounding box center [336, 360] width 172 height 30
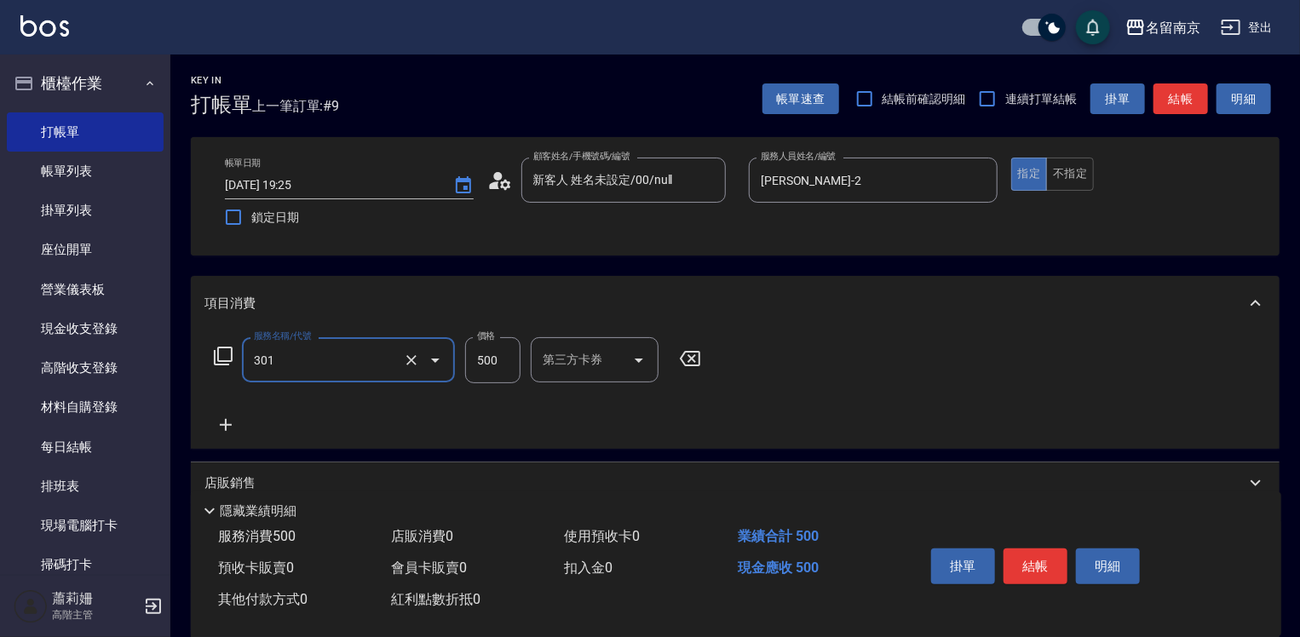
type input "剪髮(301)"
click at [502, 358] on input "500" at bounding box center [492, 360] width 55 height 46
type input "650"
click at [222, 424] on icon at bounding box center [226, 425] width 12 height 12
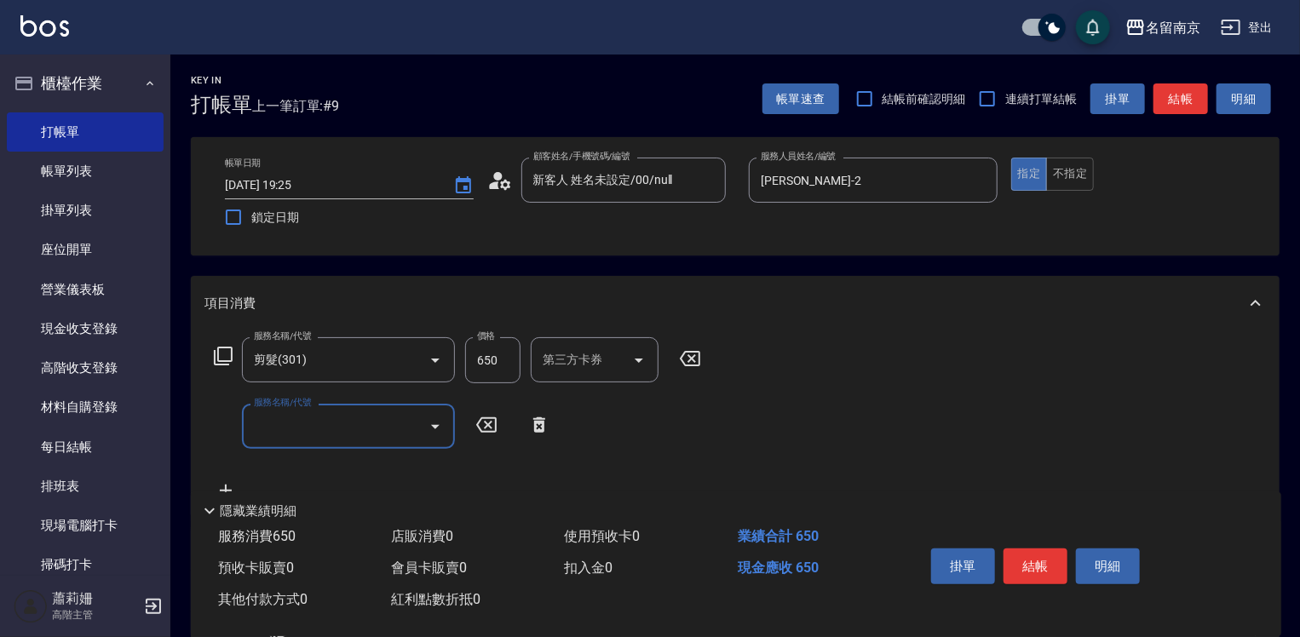
click at [216, 357] on icon at bounding box center [223, 356] width 20 height 20
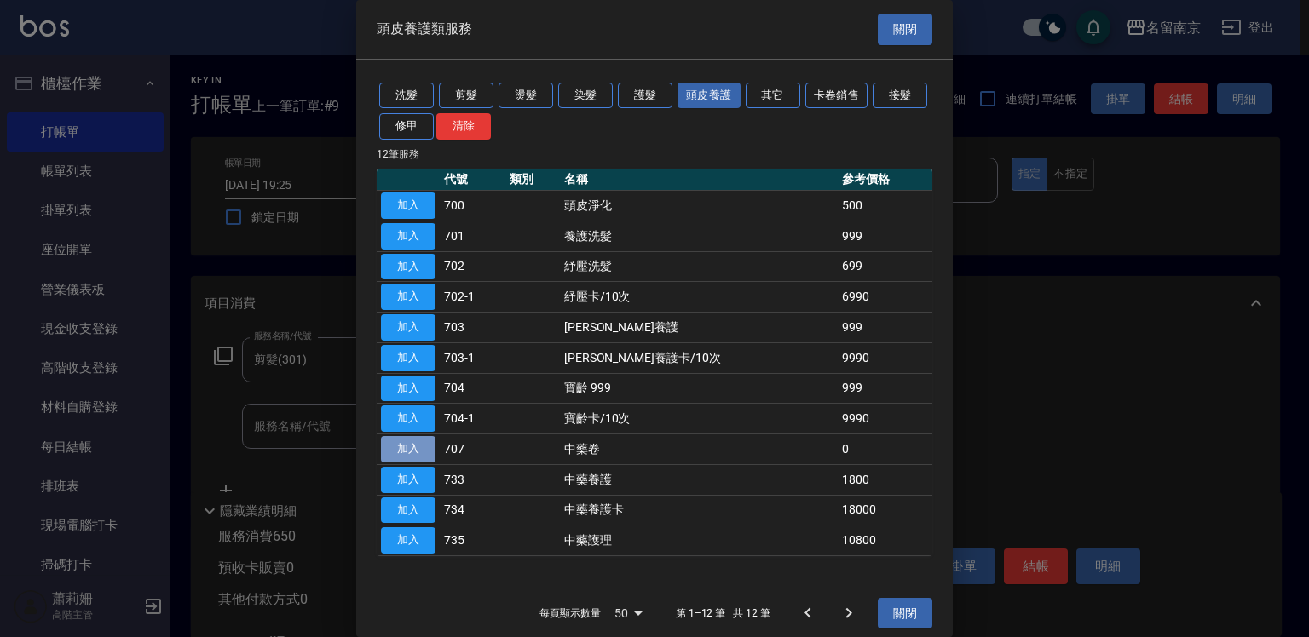
click at [418, 447] on button "加入" at bounding box center [408, 449] width 55 height 26
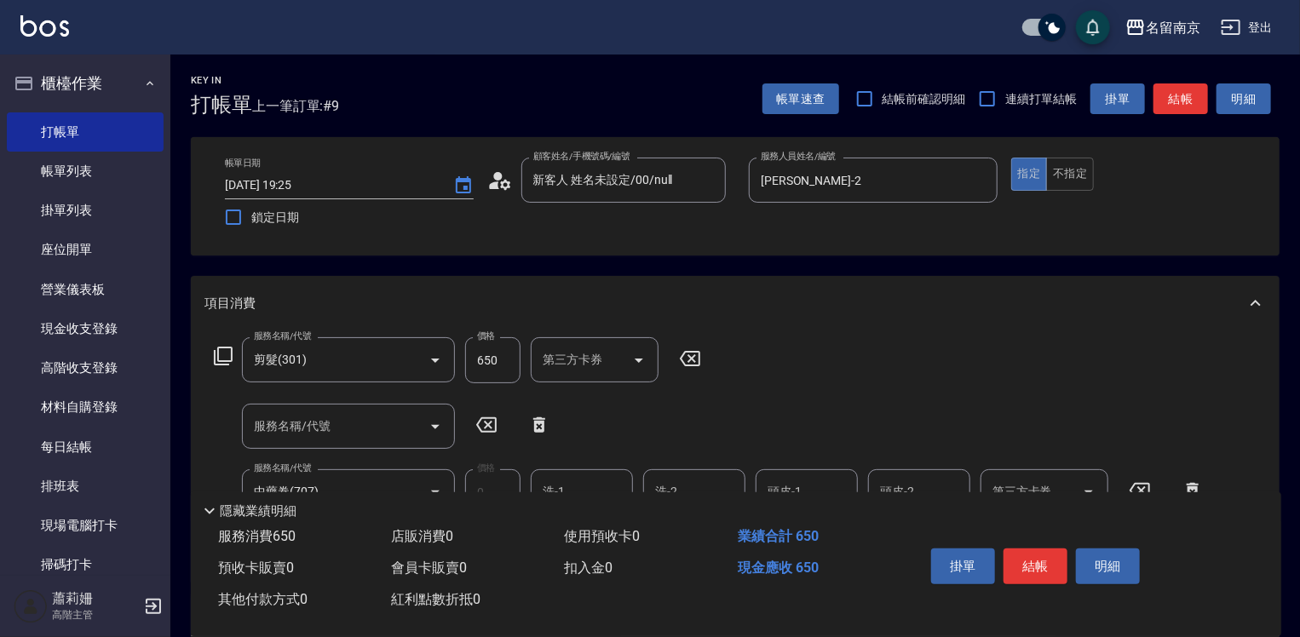
scroll to position [170, 0]
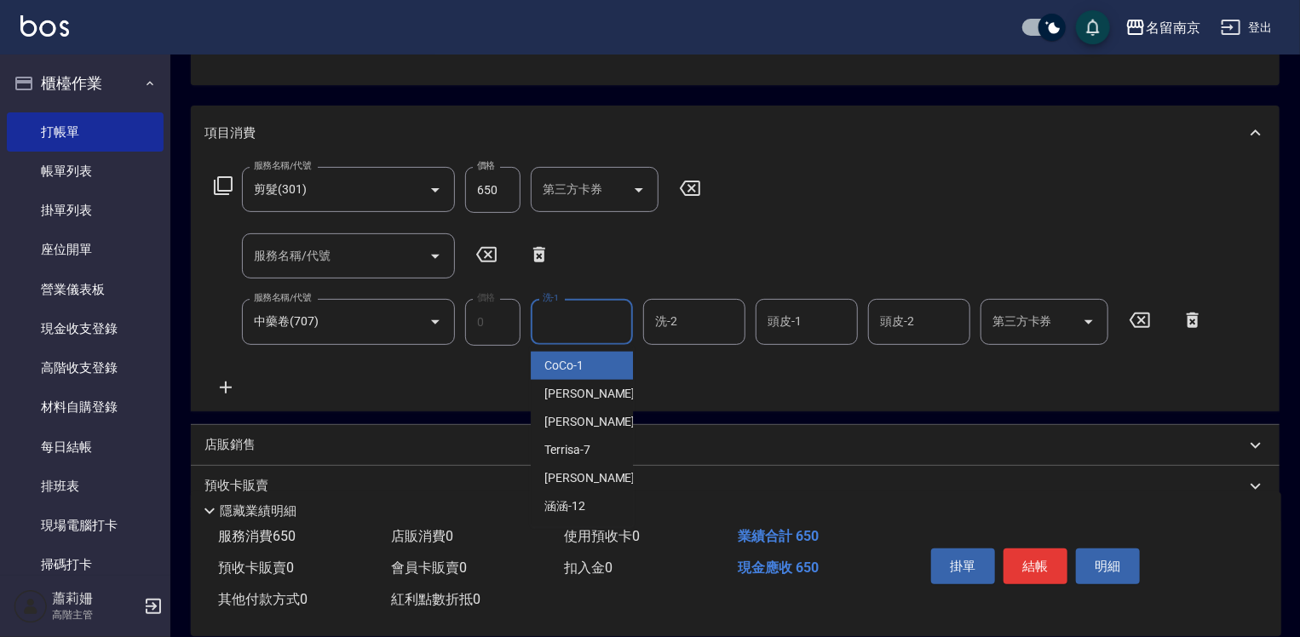
click at [606, 333] on input "洗-1" at bounding box center [582, 322] width 87 height 30
type input "[PERSON_NAME]-2"
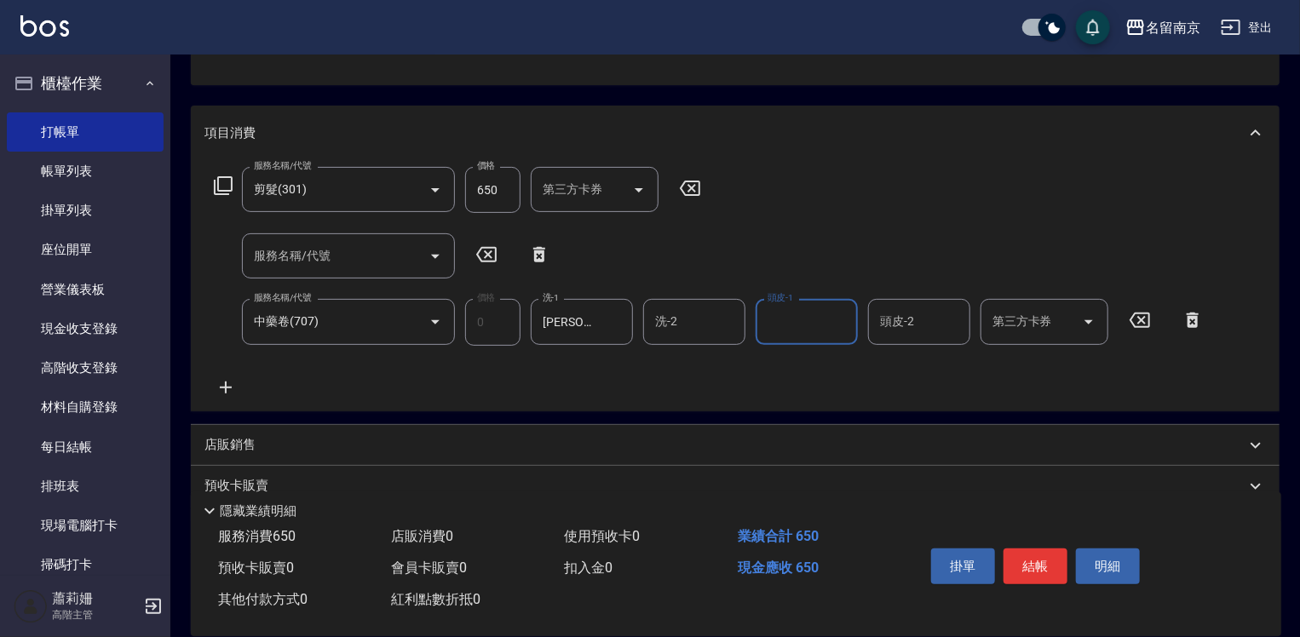
click at [796, 322] on input "頭皮-1" at bounding box center [807, 322] width 87 height 30
type input "[PERSON_NAME]-2"
click at [1043, 567] on button "結帳" at bounding box center [1036, 567] width 64 height 36
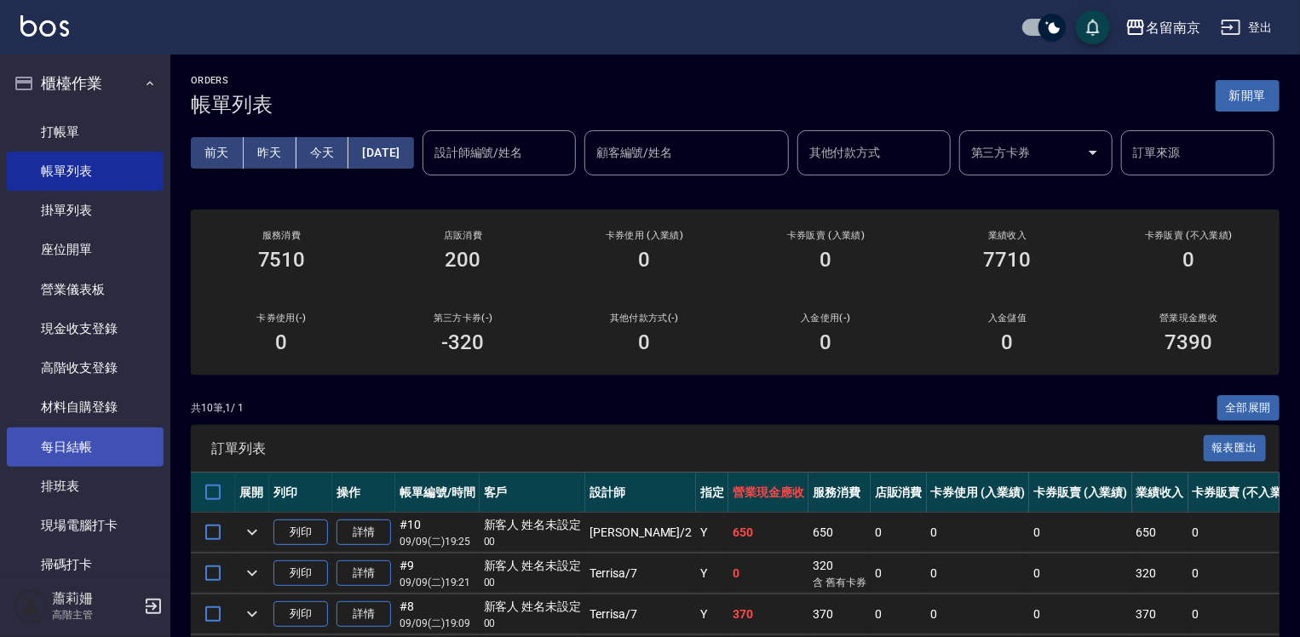
click at [103, 451] on link "每日結帳" at bounding box center [85, 447] width 157 height 39
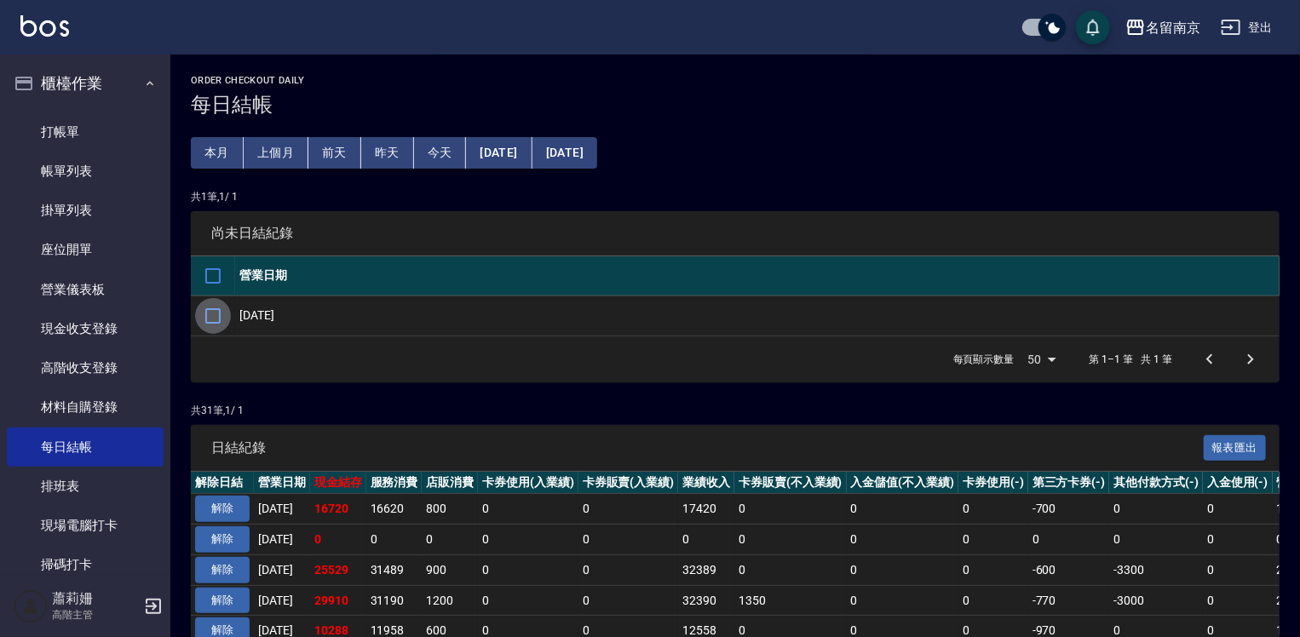
click at [216, 322] on input "checkbox" at bounding box center [213, 316] width 36 height 36
checkbox input "true"
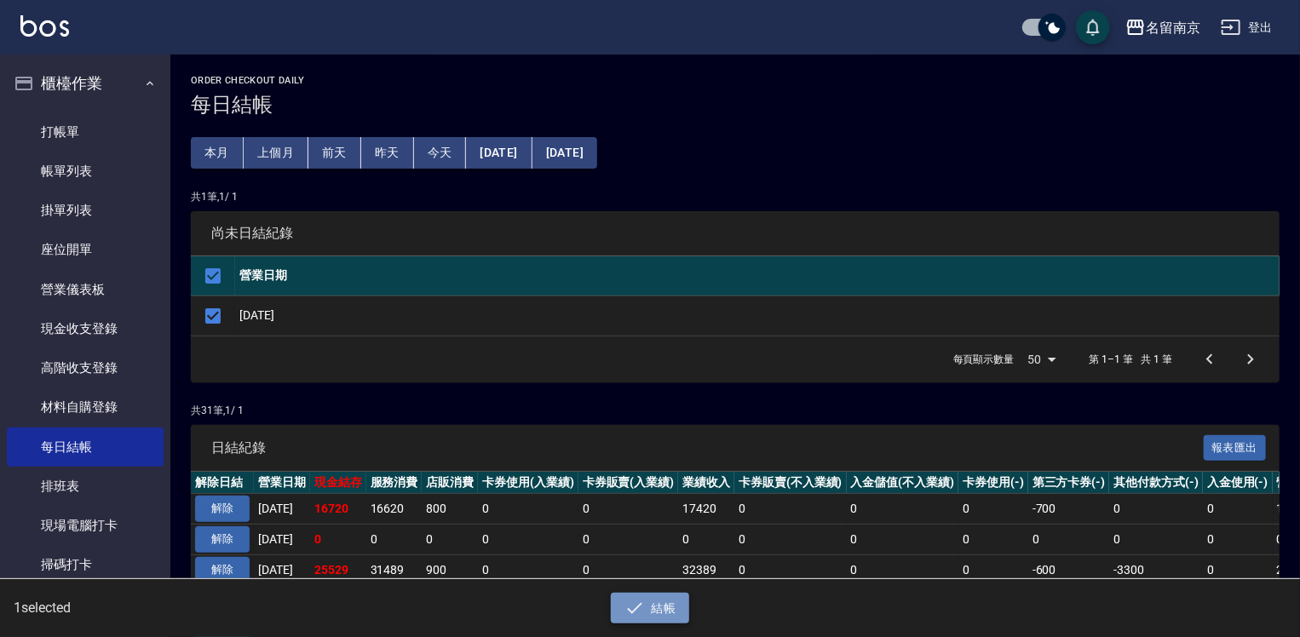
click at [644, 612] on button "結帳" at bounding box center [650, 609] width 79 height 32
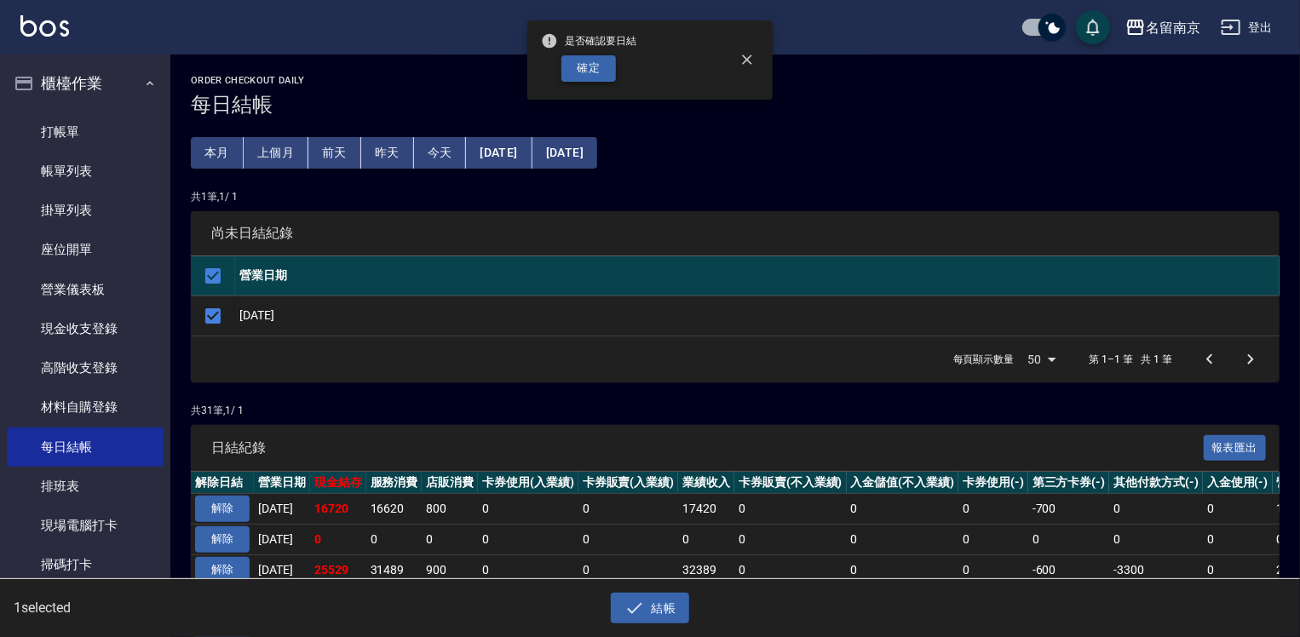
click at [586, 72] on button "確定" at bounding box center [589, 68] width 55 height 26
checkbox input "false"
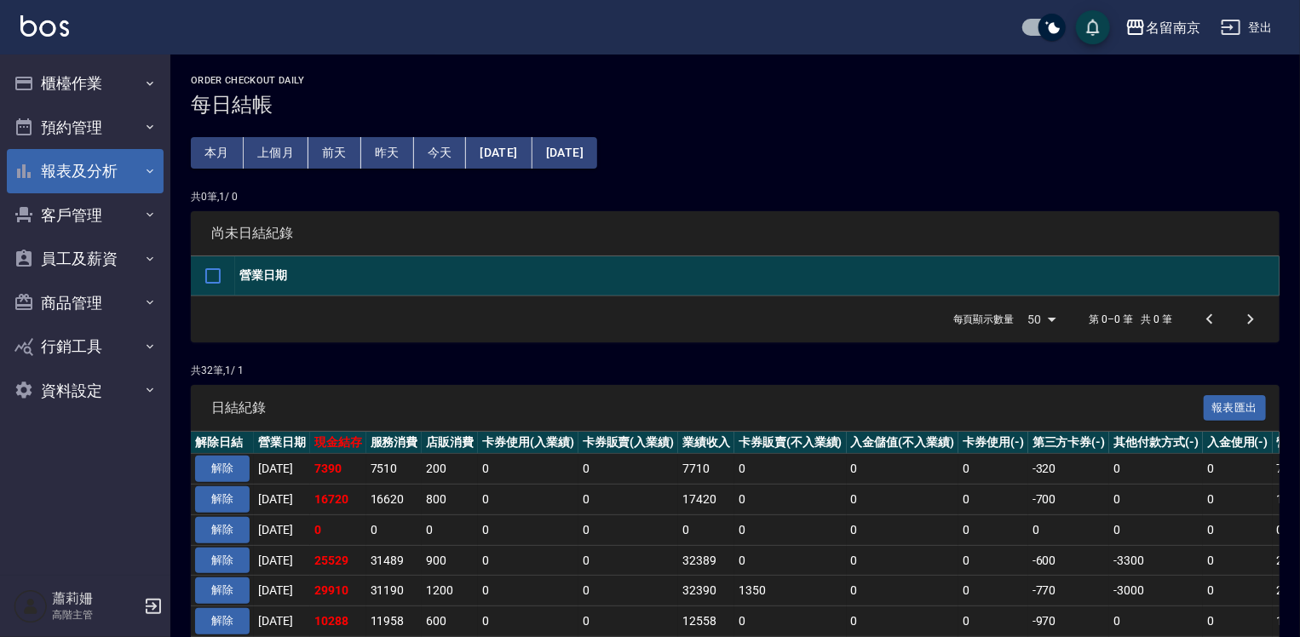
click at [81, 164] on button "報表及分析" at bounding box center [85, 171] width 157 height 44
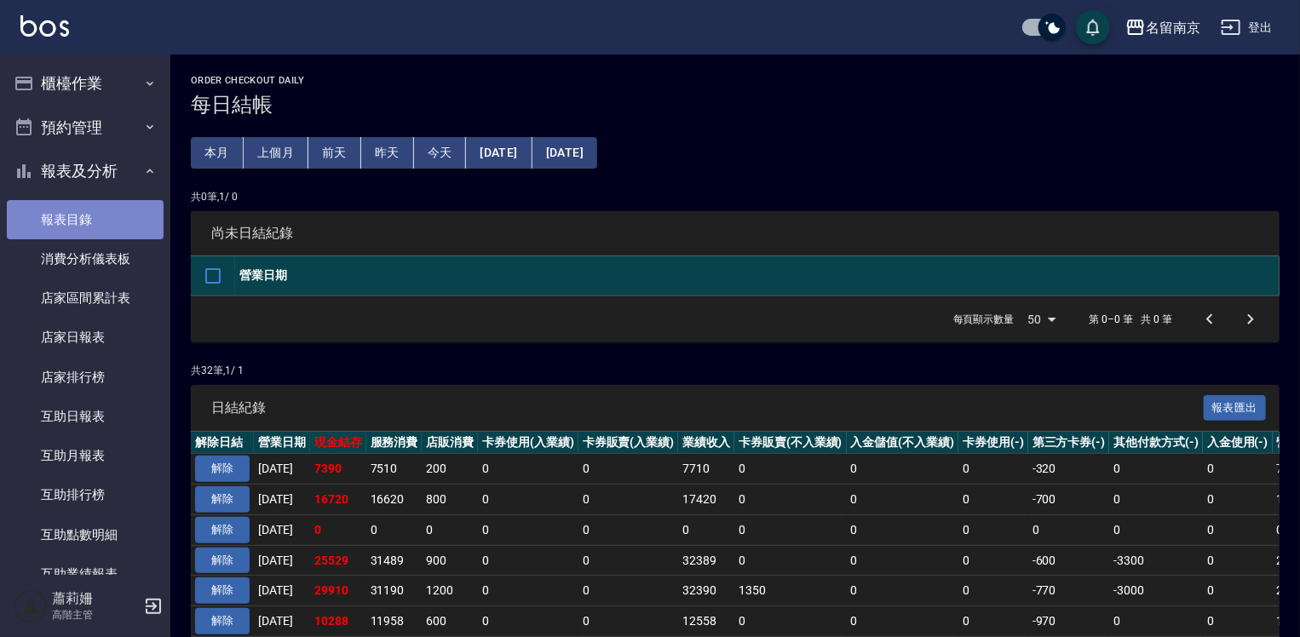
click at [90, 203] on link "報表目錄" at bounding box center [85, 219] width 157 height 39
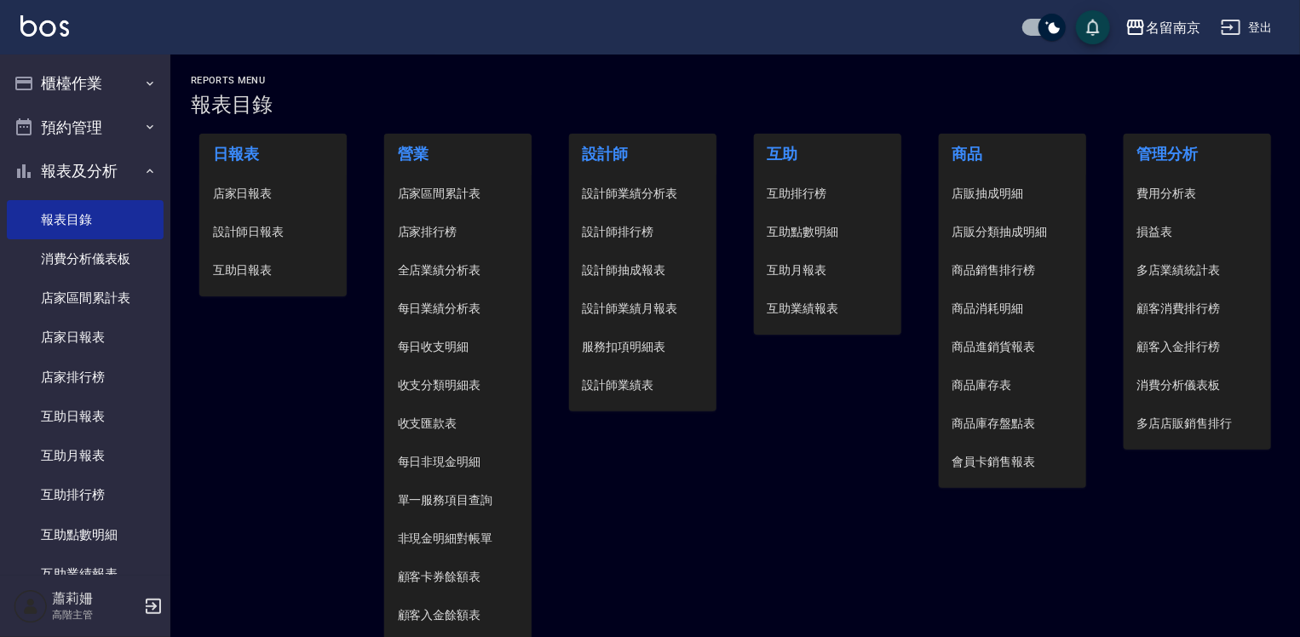
click at [245, 225] on span "設計師日報表" at bounding box center [273, 232] width 121 height 18
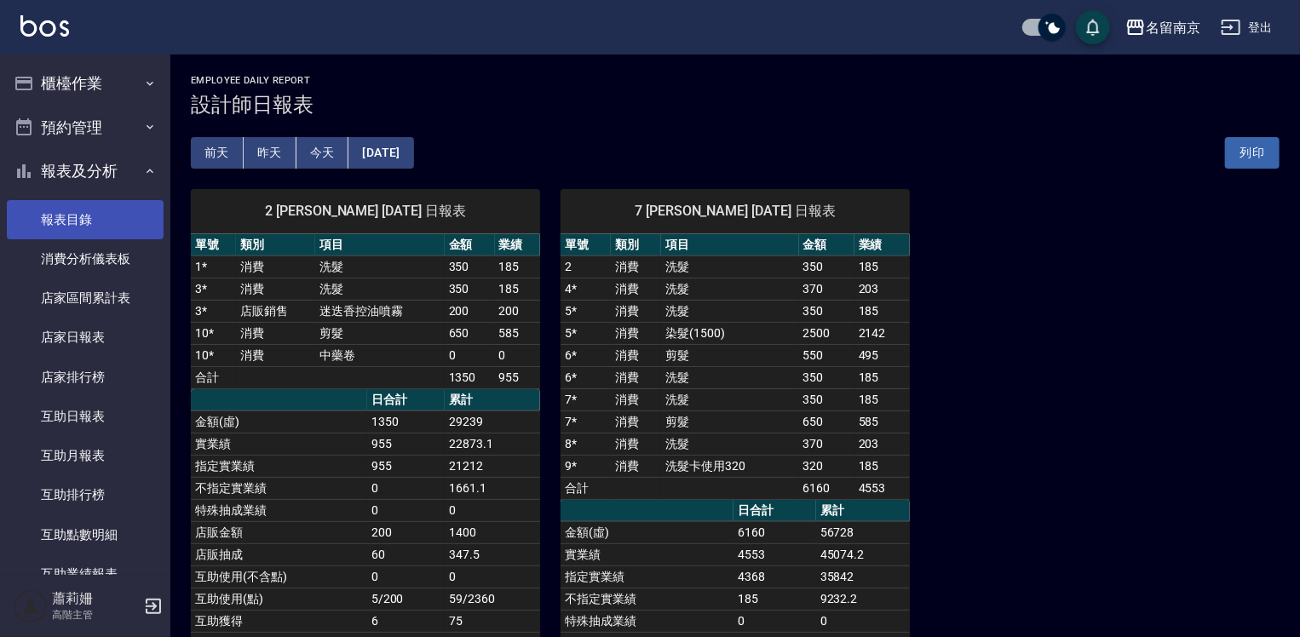
click at [85, 210] on link "報表目錄" at bounding box center [85, 219] width 157 height 39
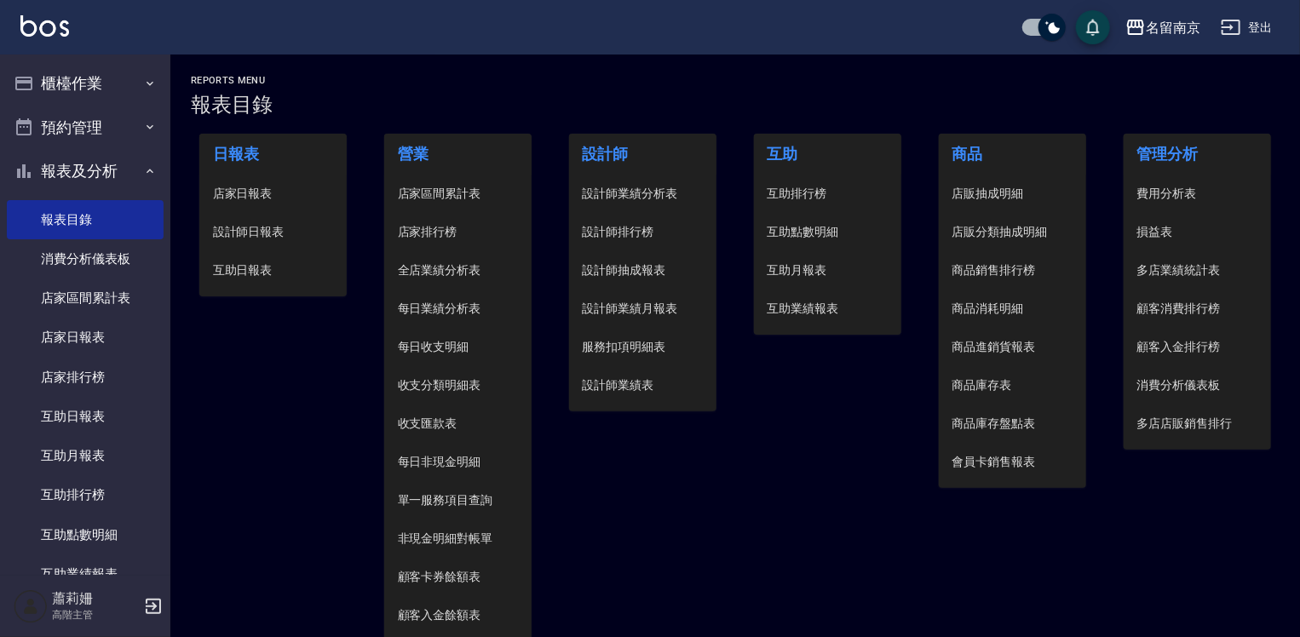
click at [259, 191] on span "店家日報表" at bounding box center [273, 194] width 121 height 18
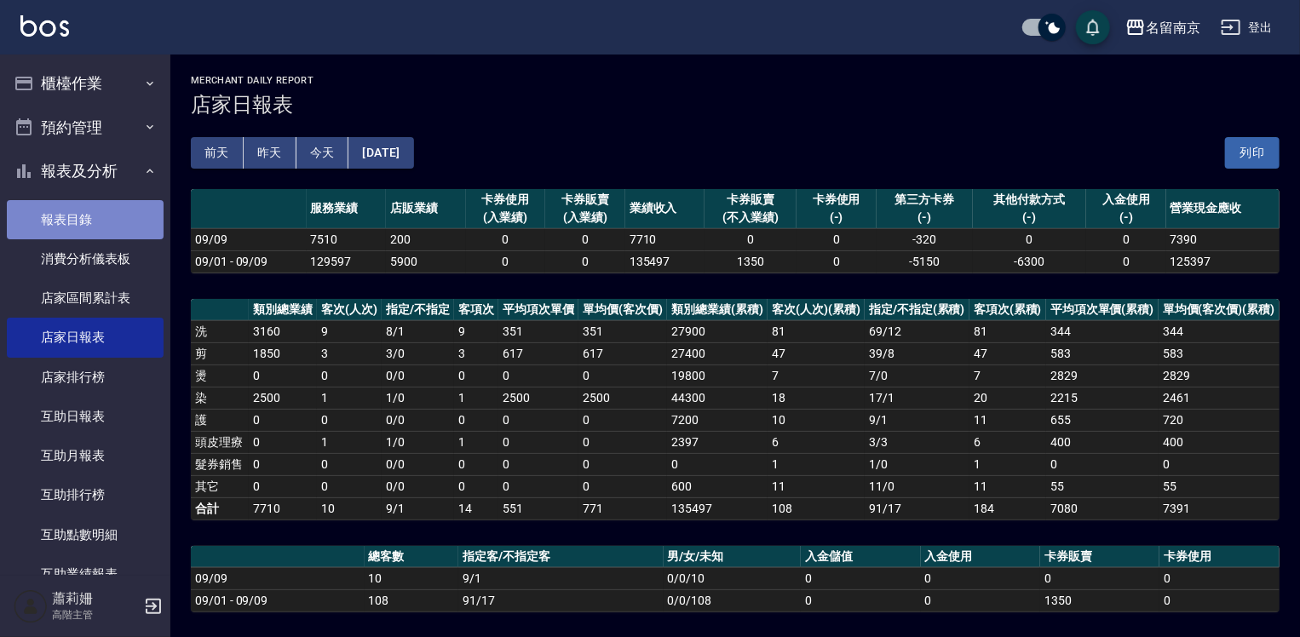
click at [122, 228] on link "報表目錄" at bounding box center [85, 219] width 157 height 39
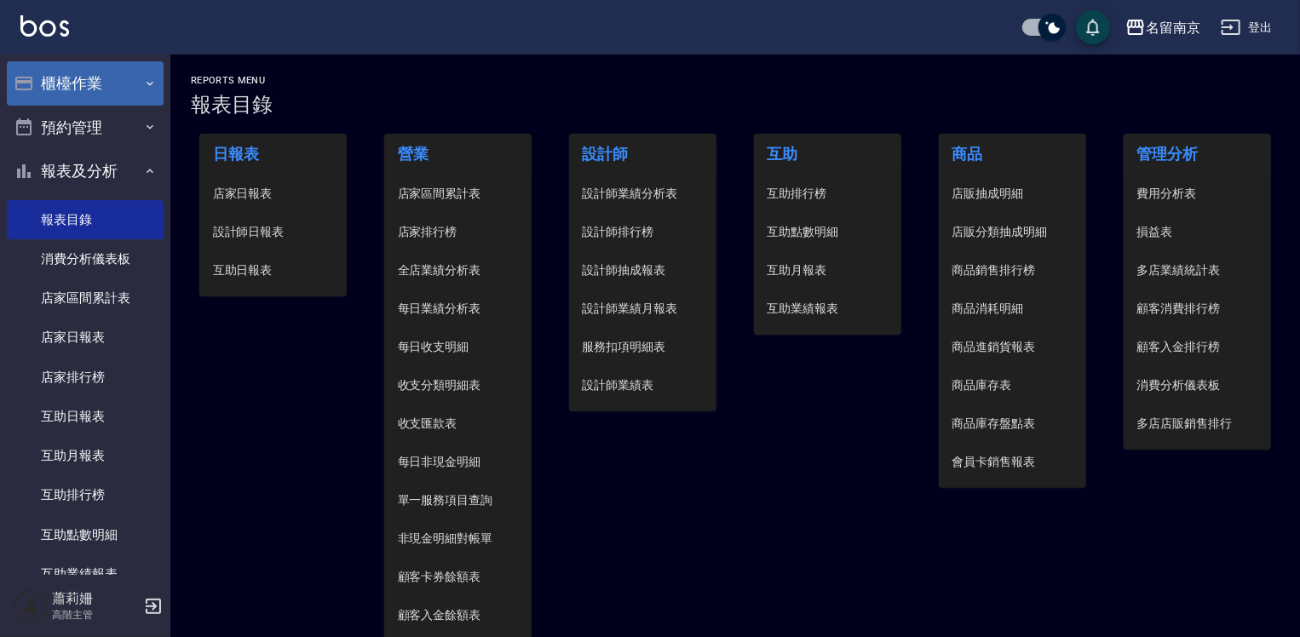
click at [81, 69] on button "櫃檯作業" at bounding box center [85, 83] width 157 height 44
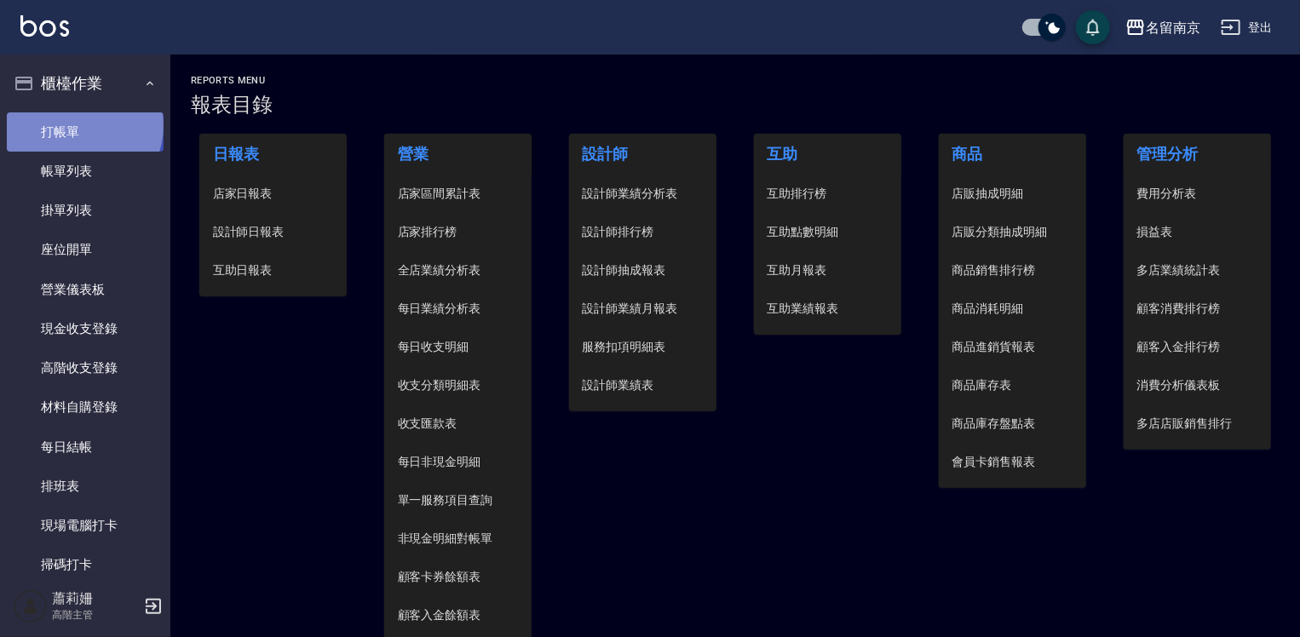
click at [83, 125] on link "打帳單" at bounding box center [85, 131] width 157 height 39
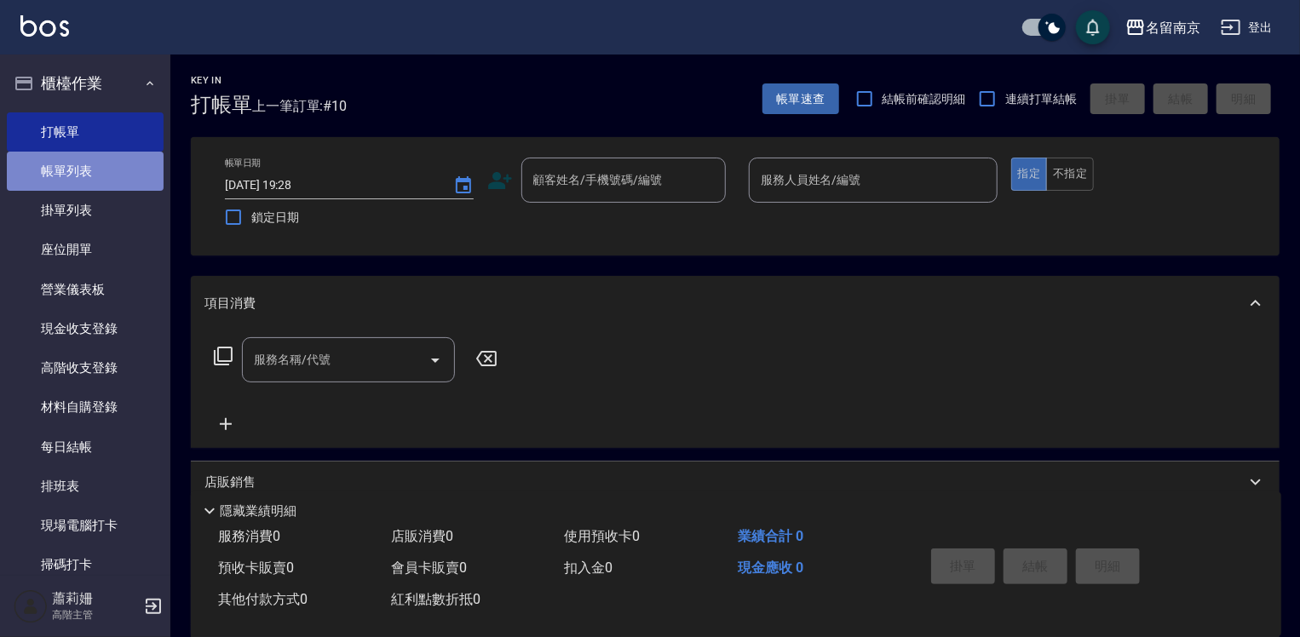
click at [92, 160] on link "帳單列表" at bounding box center [85, 171] width 157 height 39
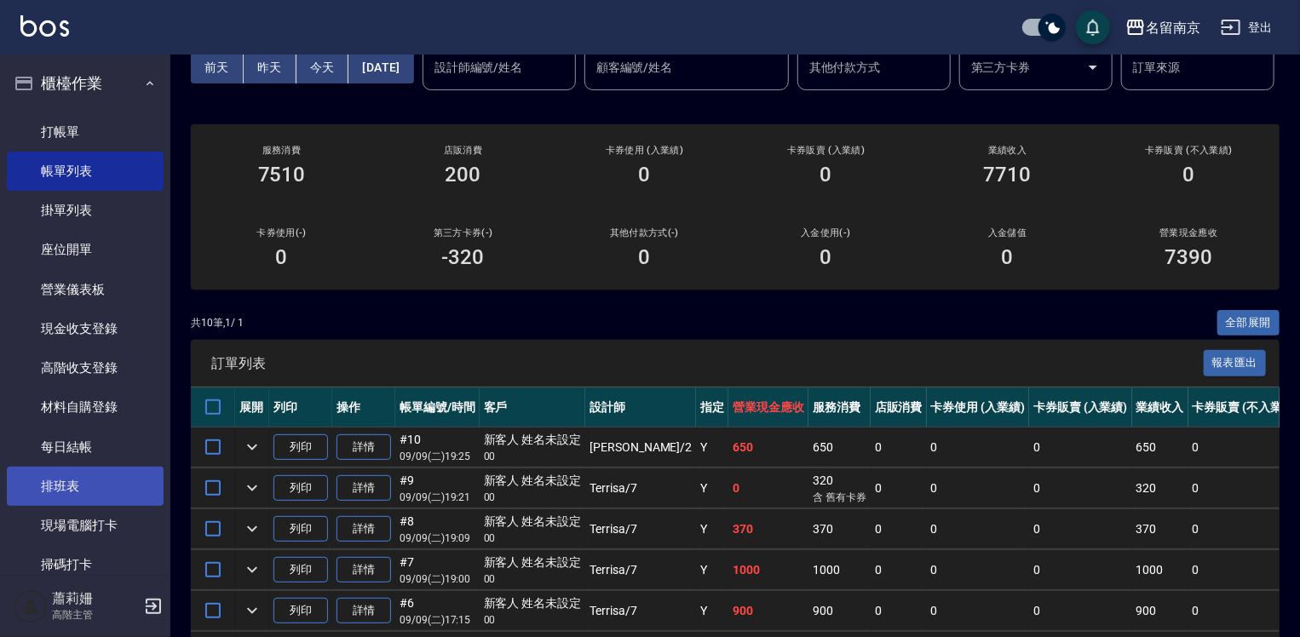
scroll to position [341, 0]
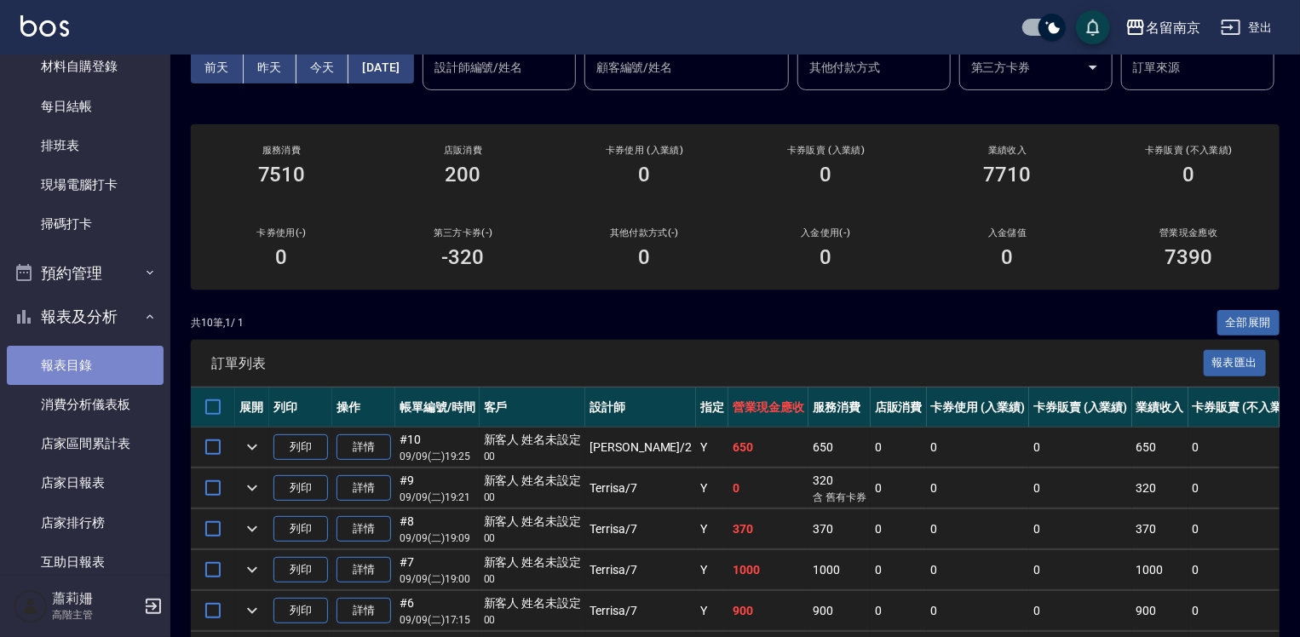
click at [99, 360] on link "報表目錄" at bounding box center [85, 365] width 157 height 39
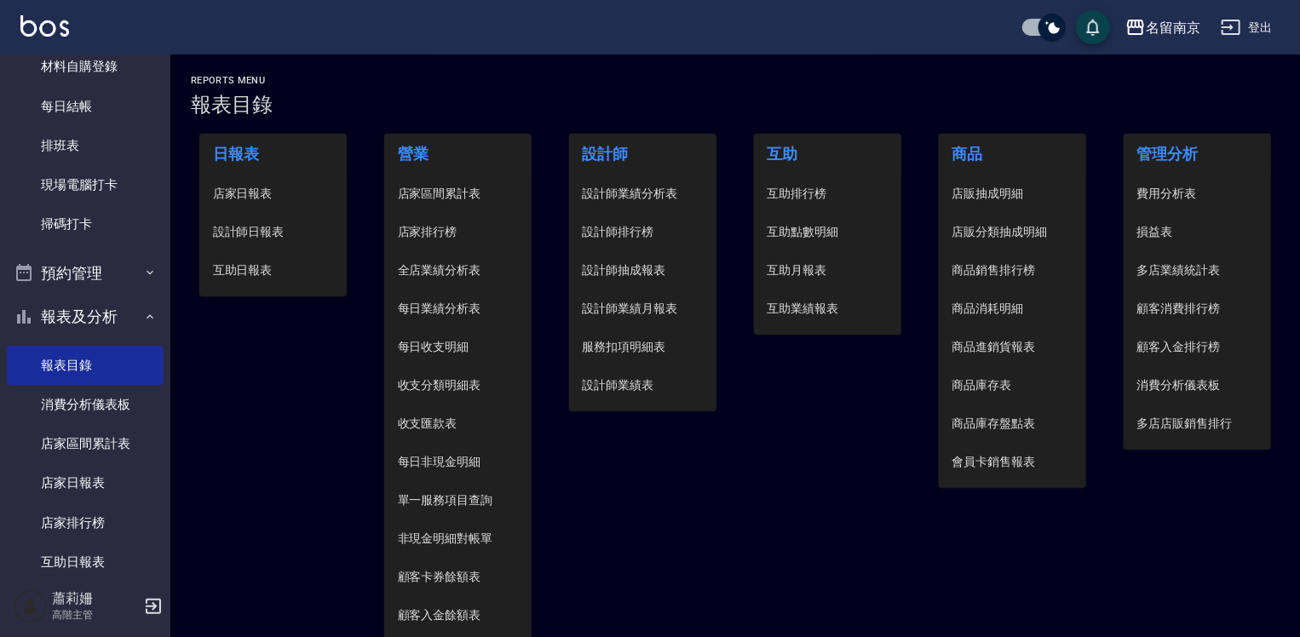
click at [257, 235] on span "設計師日報表" at bounding box center [273, 232] width 121 height 18
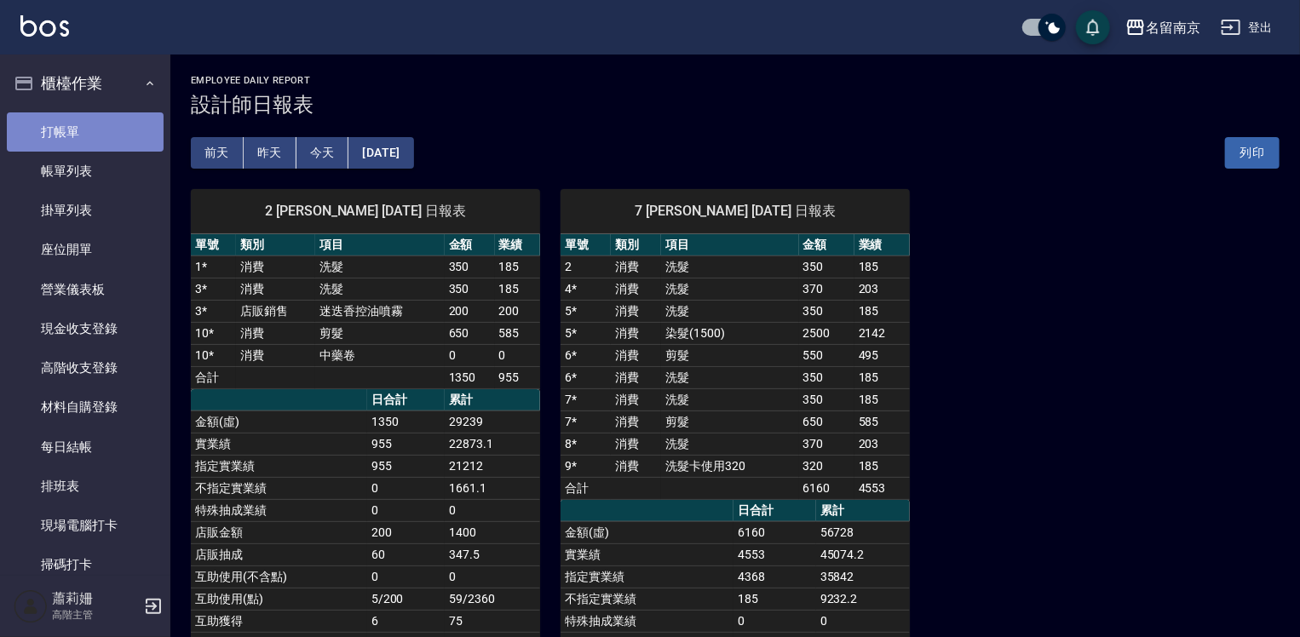
click at [110, 131] on link "打帳單" at bounding box center [85, 131] width 157 height 39
